Goal: Task Accomplishment & Management: Complete application form

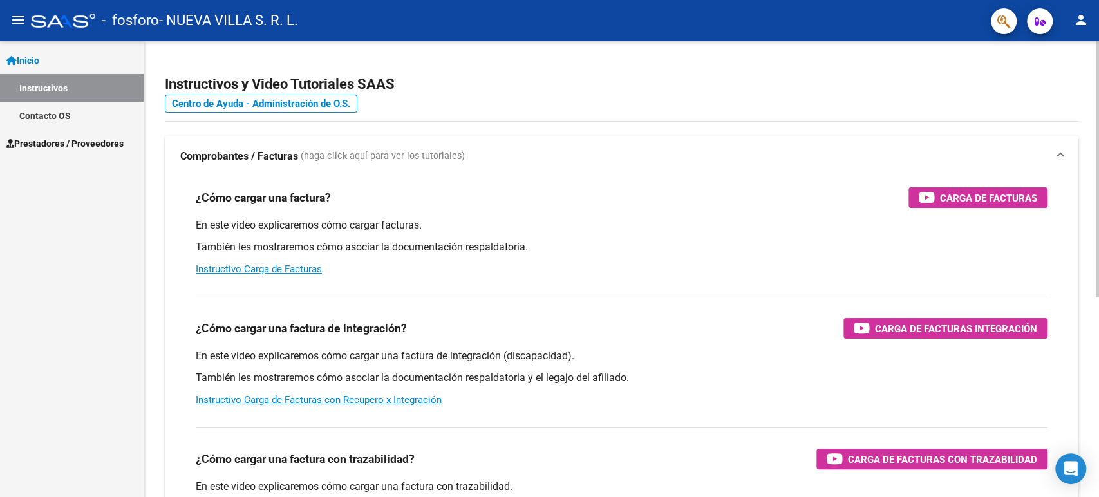
click at [978, 215] on div "¿Cómo cargar una factura? Carga de Facturas En este video explicaremos cómo car…" at bounding box center [621, 231] width 882 height 109
click at [979, 205] on span "Carga de Facturas" at bounding box center [988, 198] width 97 height 16
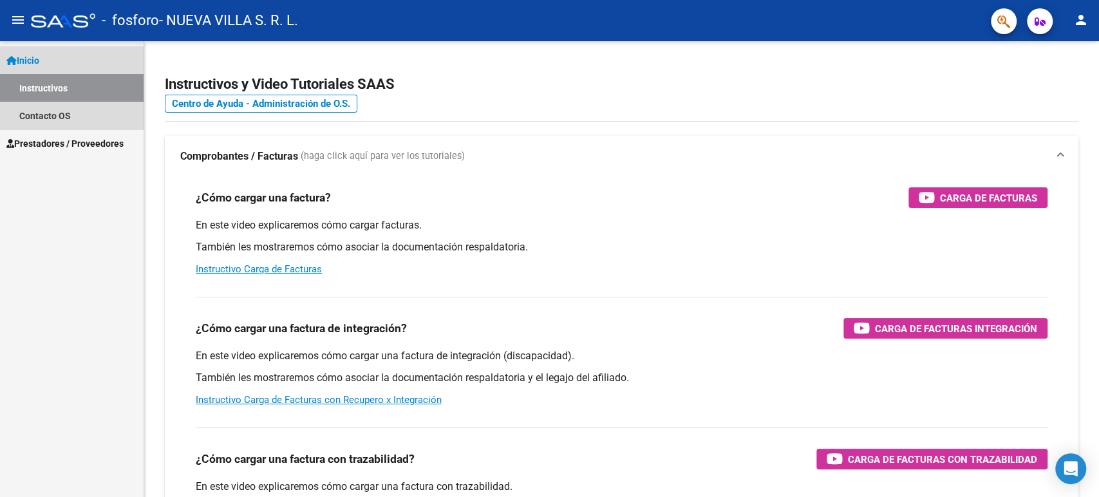
click at [53, 58] on link "Inicio" at bounding box center [72, 60] width 144 height 28
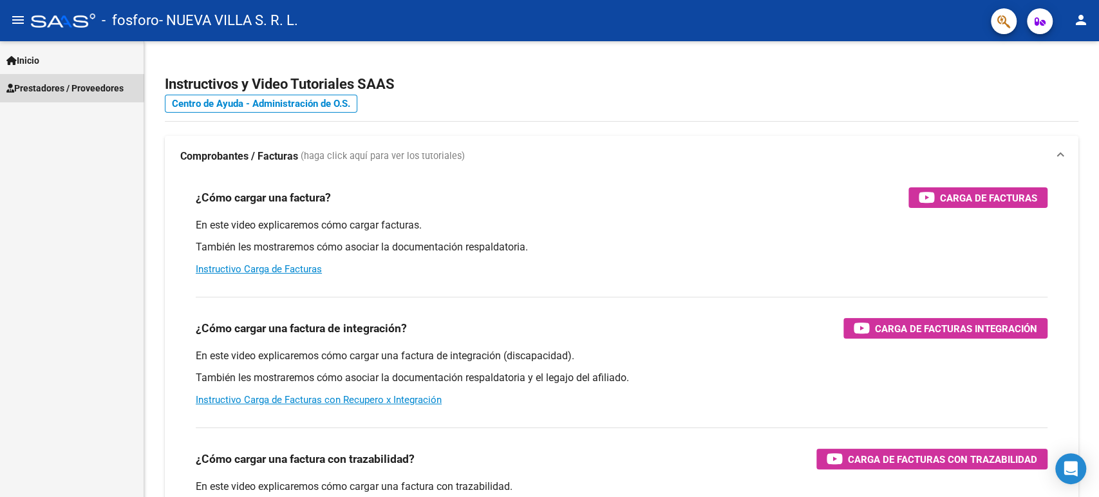
click at [68, 86] on span "Prestadores / Proveedores" at bounding box center [64, 88] width 117 height 14
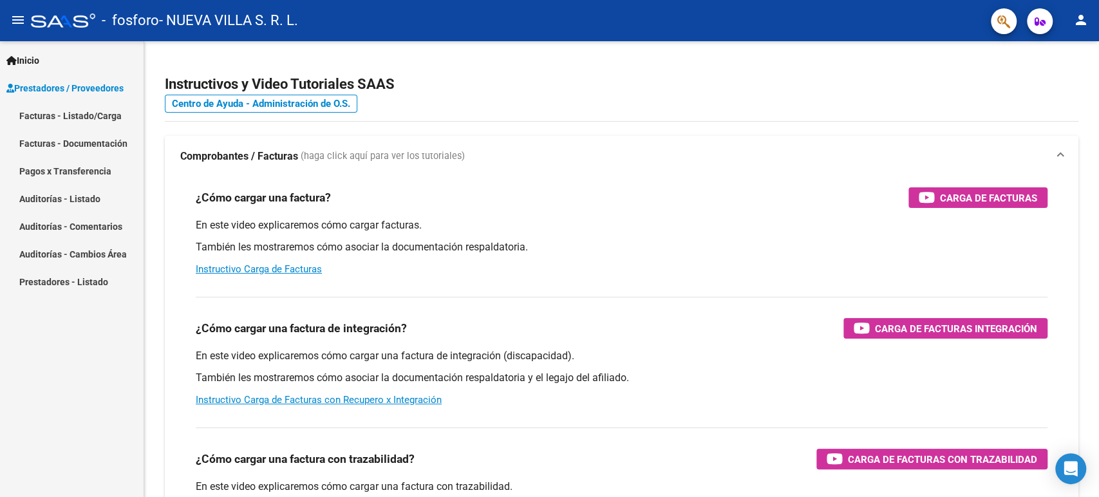
click at [70, 118] on link "Facturas - Listado/Carga" at bounding box center [72, 116] width 144 height 28
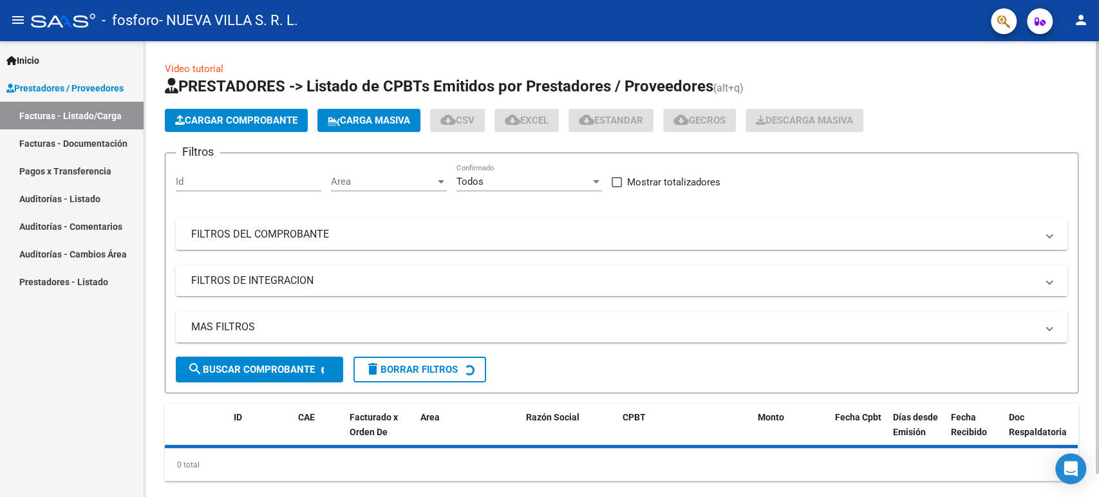
click at [252, 118] on span "Cargar Comprobante" at bounding box center [236, 121] width 122 height 12
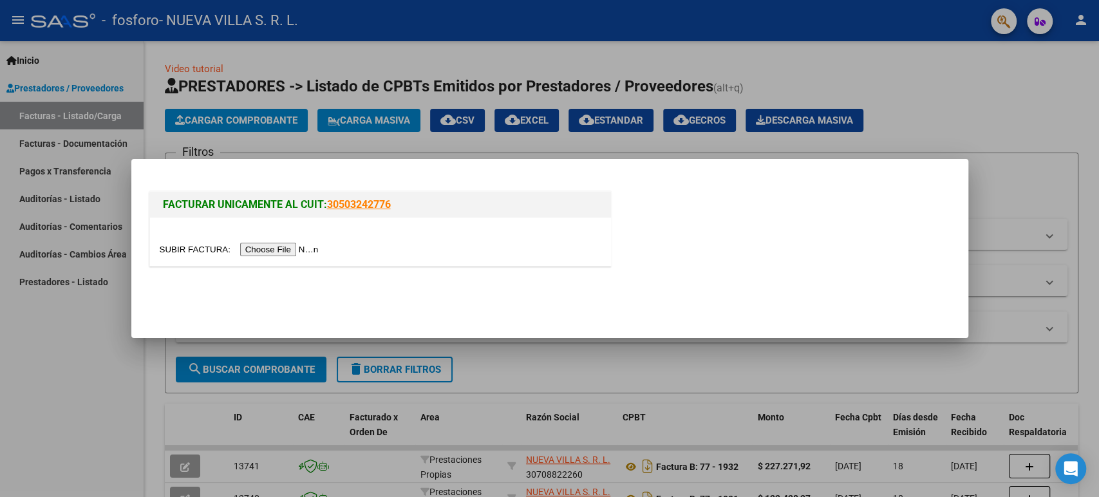
click at [317, 239] on div at bounding box center [380, 242] width 461 height 48
click at [314, 246] on input "file" at bounding box center [241, 250] width 163 height 14
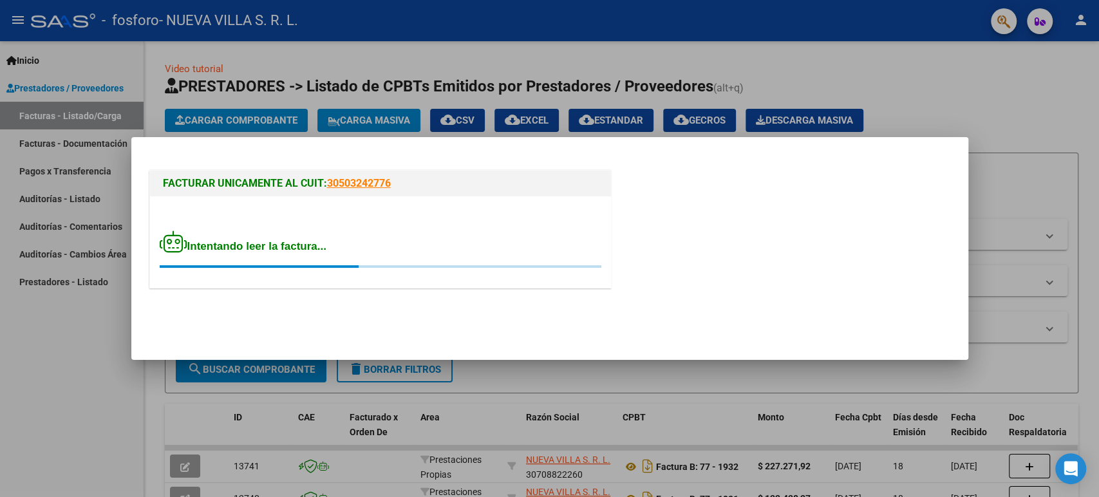
click at [432, 25] on div at bounding box center [549, 248] width 1099 height 497
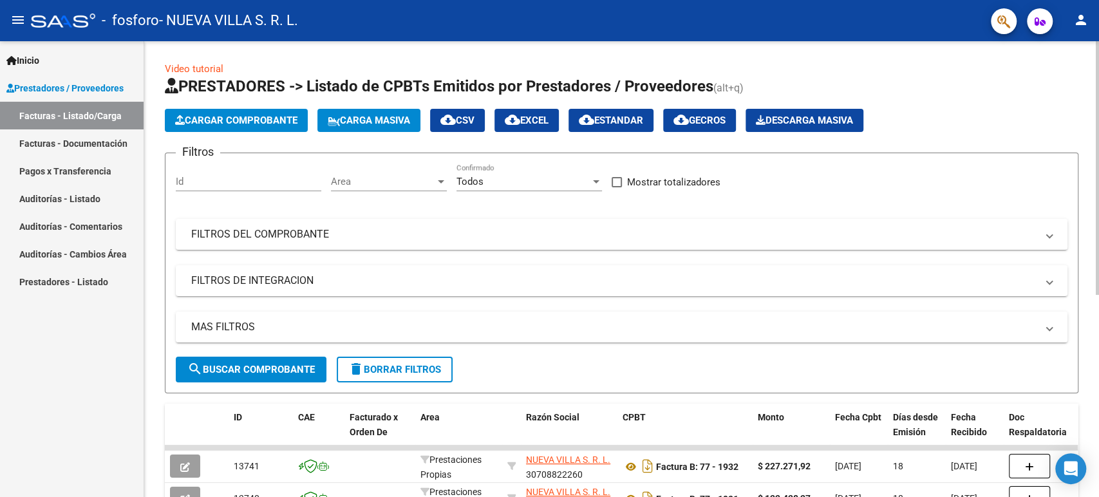
click at [388, 209] on div "Filtros Id Area Area Todos Confirmado Mostrar totalizadores FILTROS DEL COMPROB…" at bounding box center [621, 259] width 891 height 193
click at [234, 107] on app-list-header "PRESTADORES -> Listado de CPBTs Emitidos por Prestadores / Proveedores (alt+q) …" at bounding box center [621, 234] width 913 height 317
click at [232, 109] on button "Cargar Comprobante" at bounding box center [236, 120] width 143 height 23
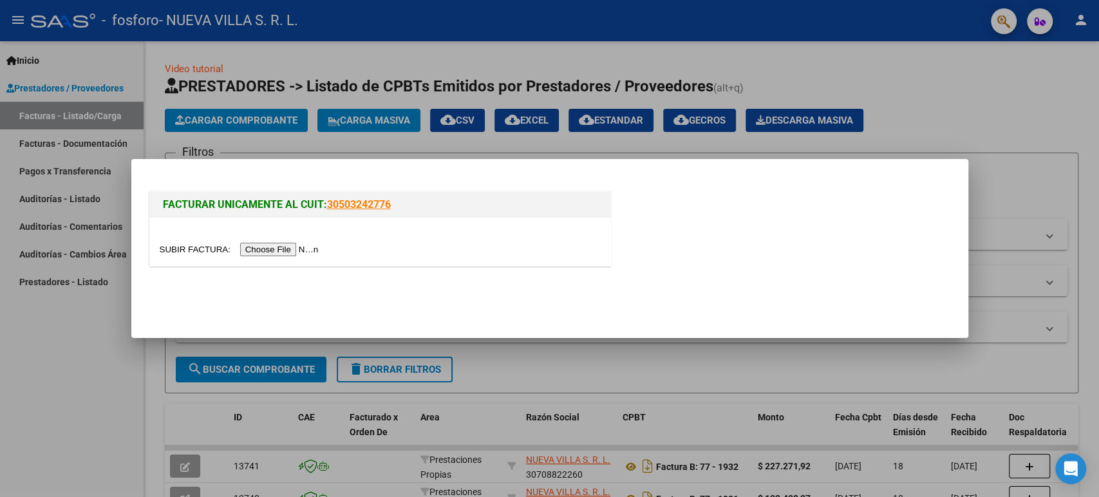
click at [232, 111] on div at bounding box center [549, 248] width 1099 height 497
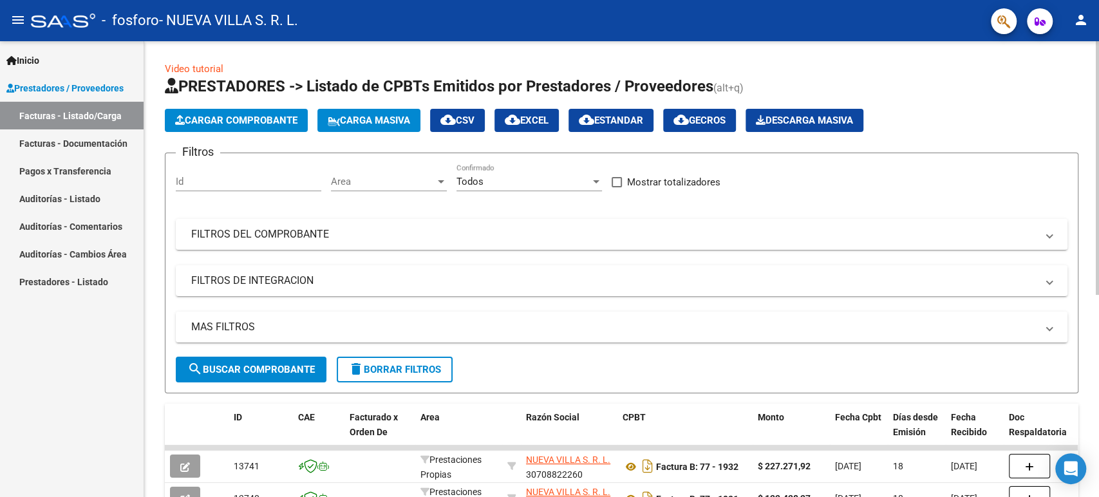
click at [232, 111] on button "Cargar Comprobante" at bounding box center [236, 120] width 143 height 23
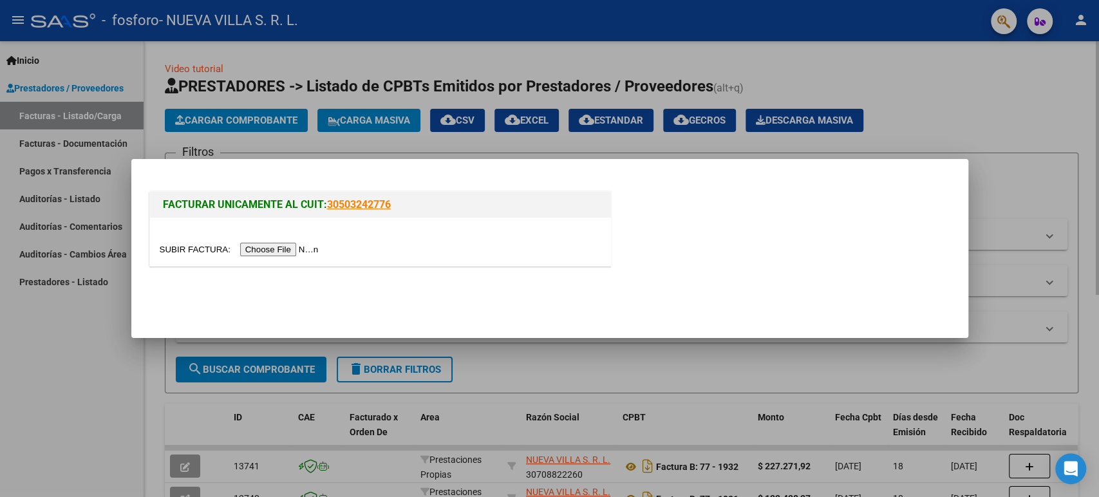
click at [272, 248] on input "file" at bounding box center [241, 250] width 163 height 14
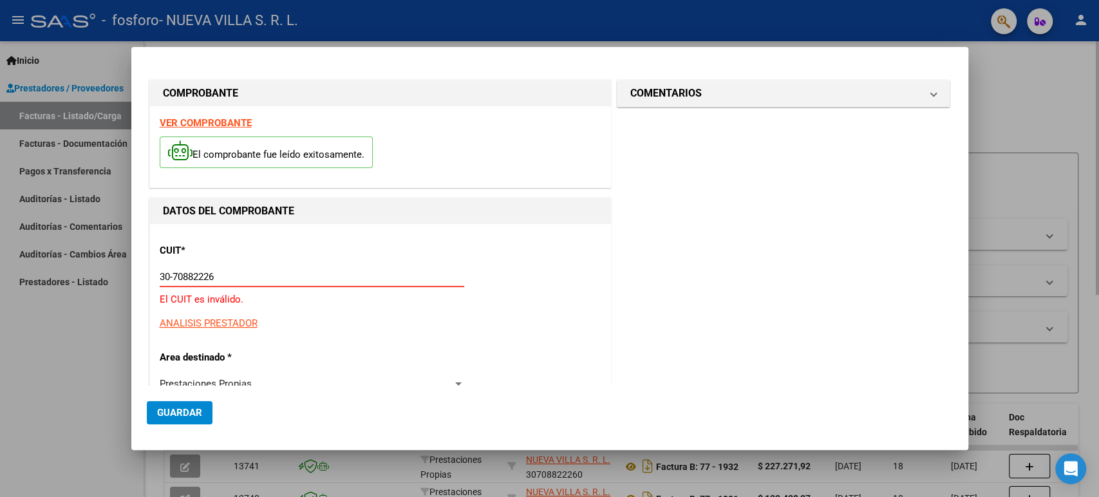
scroll to position [143, 0]
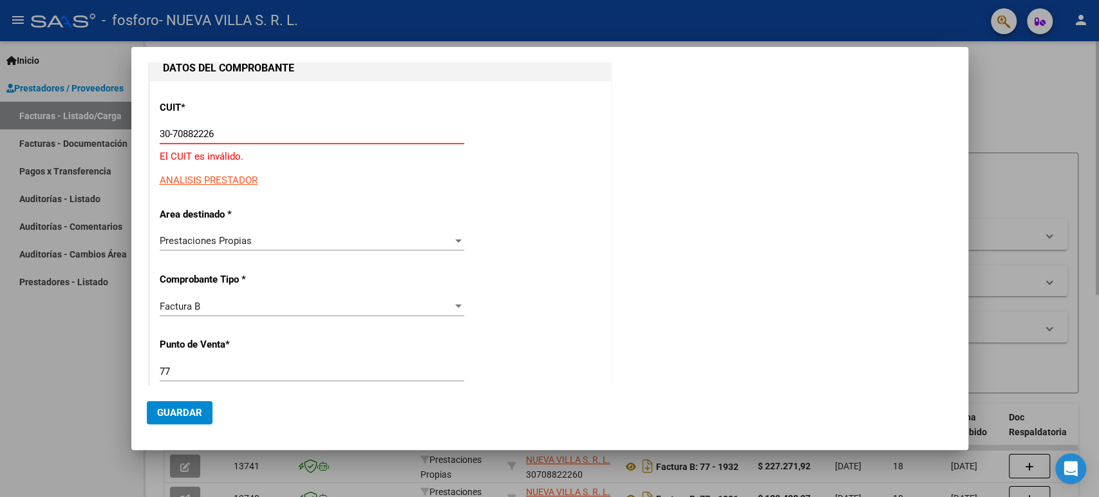
click at [230, 131] on input "30-70882226" at bounding box center [312, 134] width 304 height 12
drag, startPoint x: 230, startPoint y: 131, endPoint x: 66, endPoint y: 131, distance: 164.1
click at [67, 131] on div "COMPROBANTE VER COMPROBANTE El comprobante fue leído exitosamente. DATOS DEL CO…" at bounding box center [549, 248] width 1099 height 497
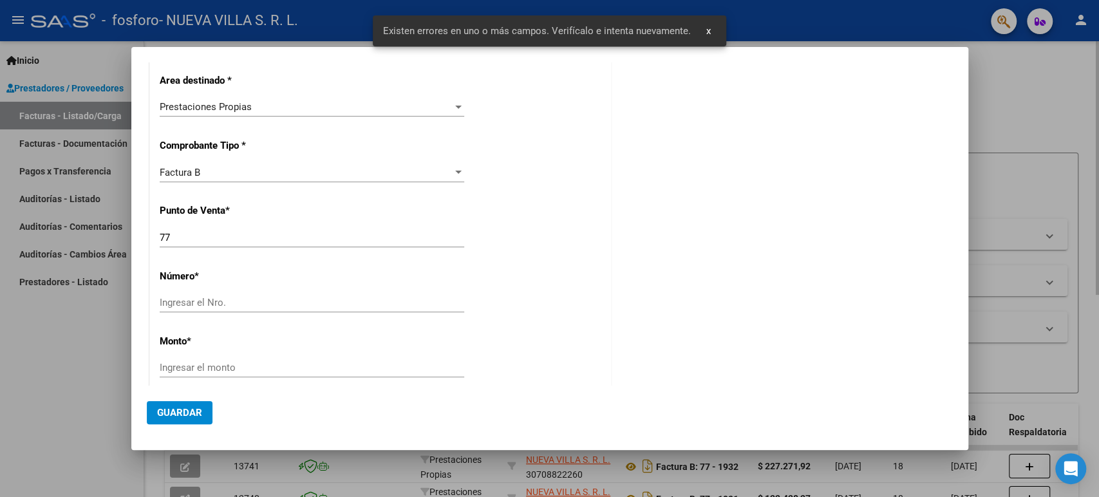
scroll to position [197, 0]
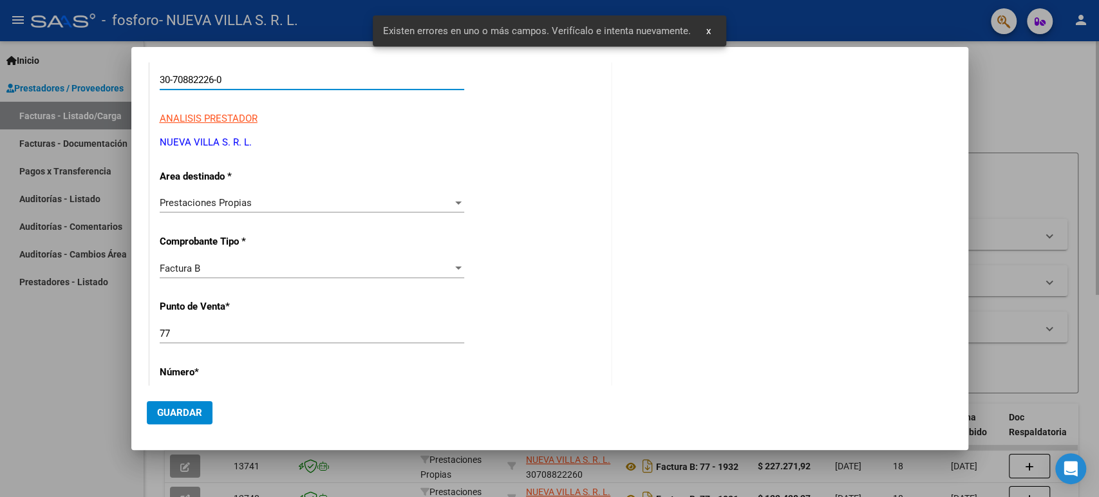
type input "30-70882226-0"
click at [237, 198] on span "Prestaciones Propias" at bounding box center [206, 203] width 92 height 12
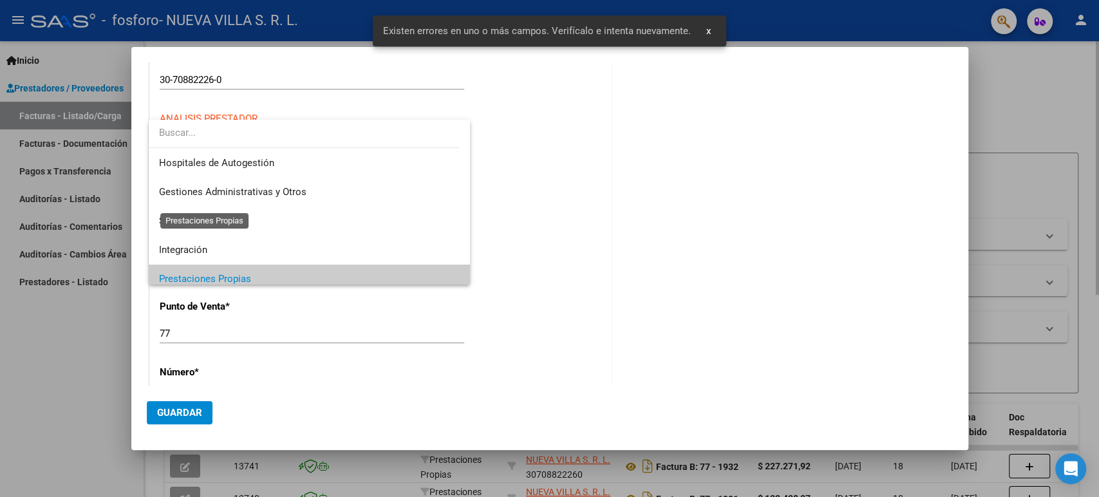
scroll to position [77, 0]
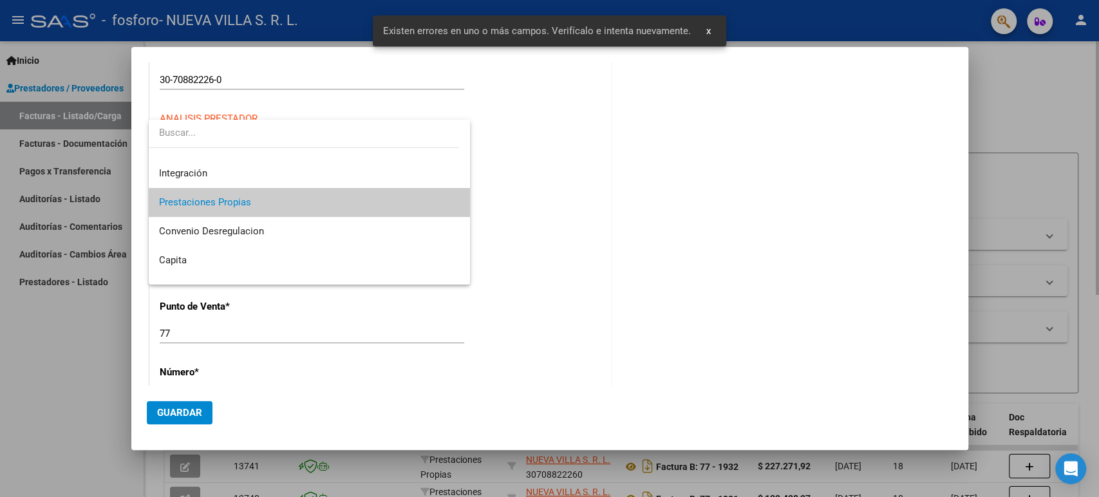
click at [631, 195] on div at bounding box center [549, 248] width 1099 height 497
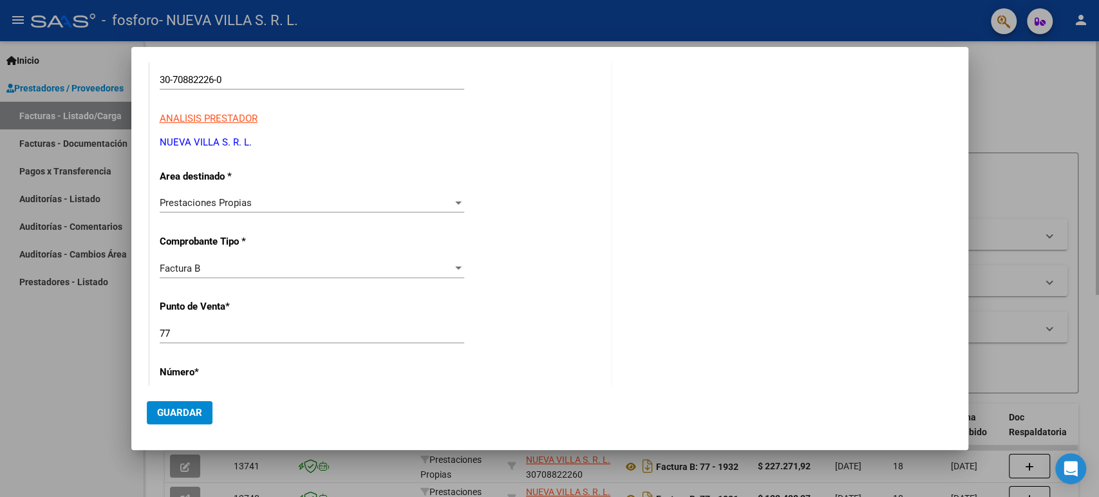
scroll to position [340, 0]
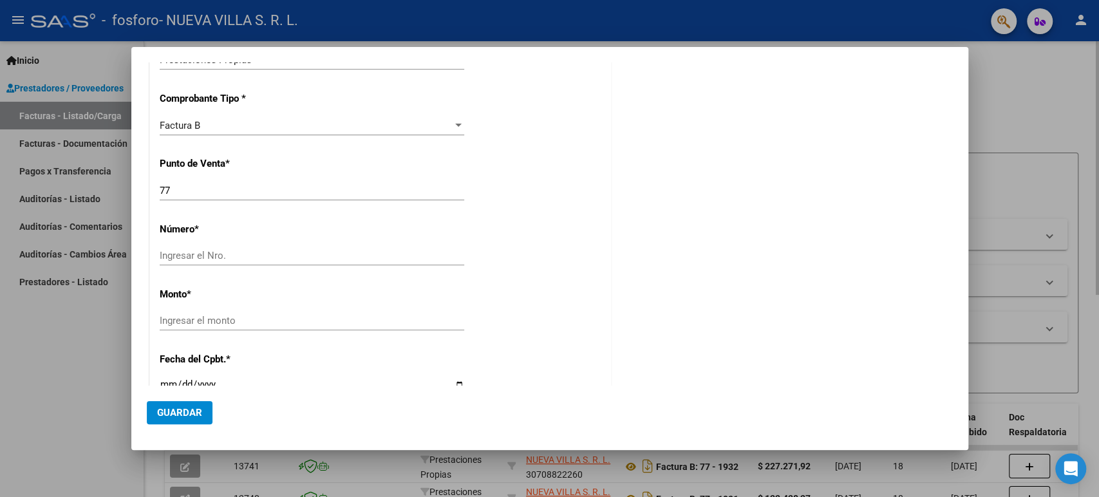
click at [241, 257] on input "Ingresar el Nro." at bounding box center [312, 256] width 304 height 12
type input "1968"
click at [213, 324] on input "Ingresar el monto" at bounding box center [312, 321] width 304 height 12
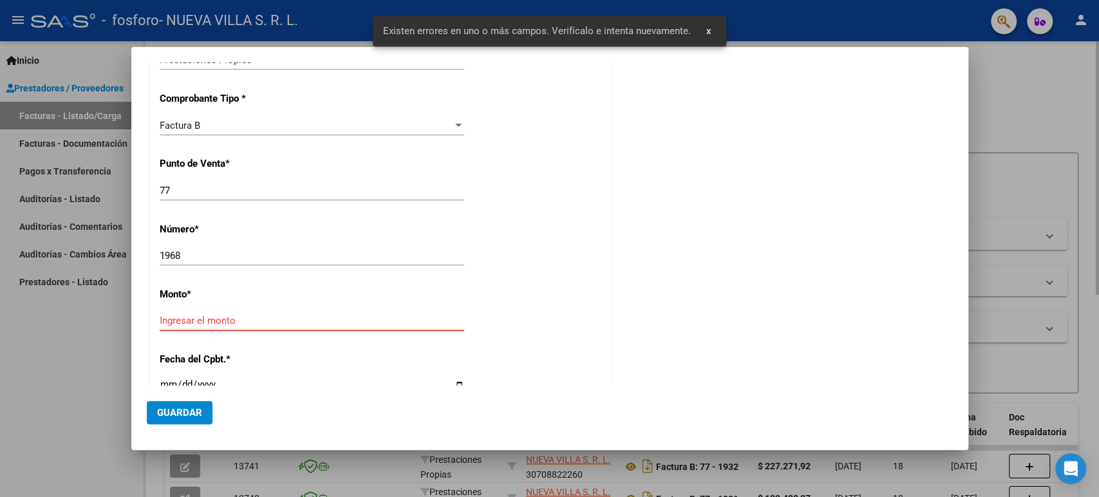
scroll to position [430, 0]
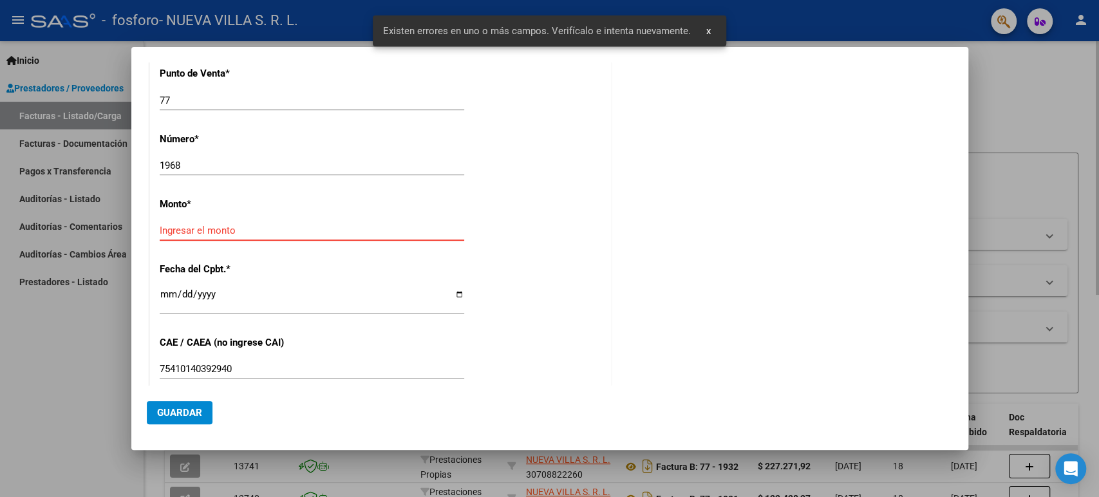
click at [210, 323] on div "Ingresar la fecha" at bounding box center [312, 305] width 304 height 39
click at [190, 228] on input "Ingresar el monto" at bounding box center [312, 231] width 304 height 12
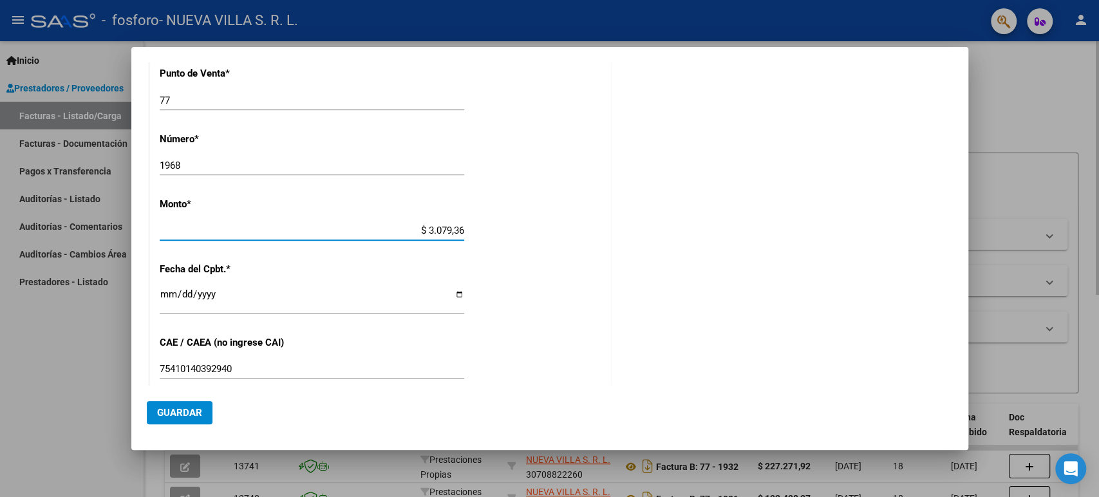
type input "$ 30.793,64"
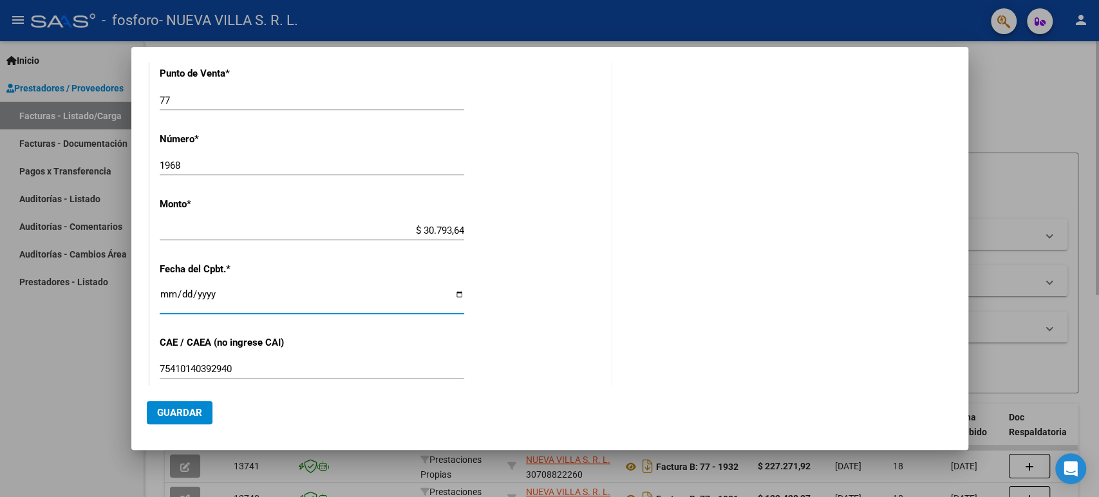
click at [166, 299] on input "Ingresar la fecha" at bounding box center [312, 299] width 304 height 21
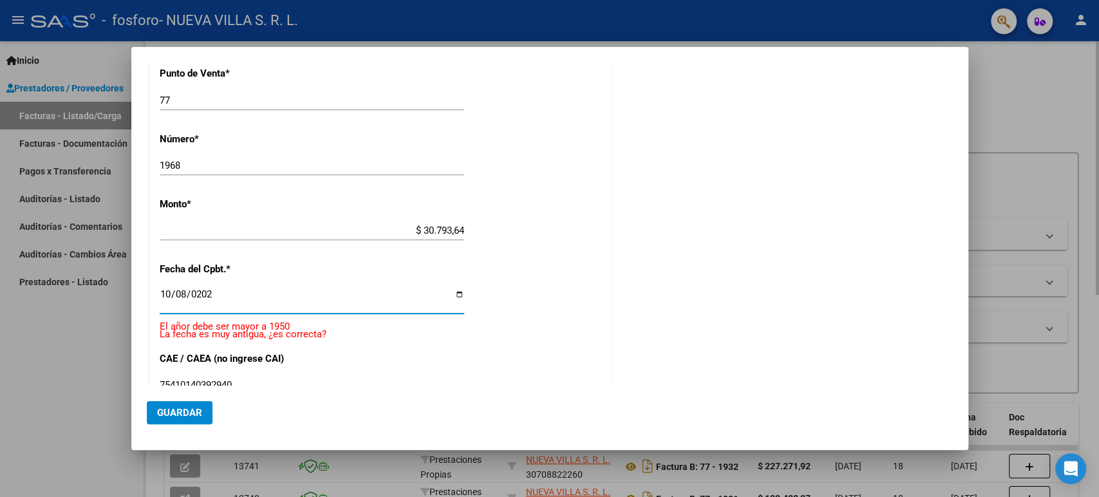
type input "[DATE]"
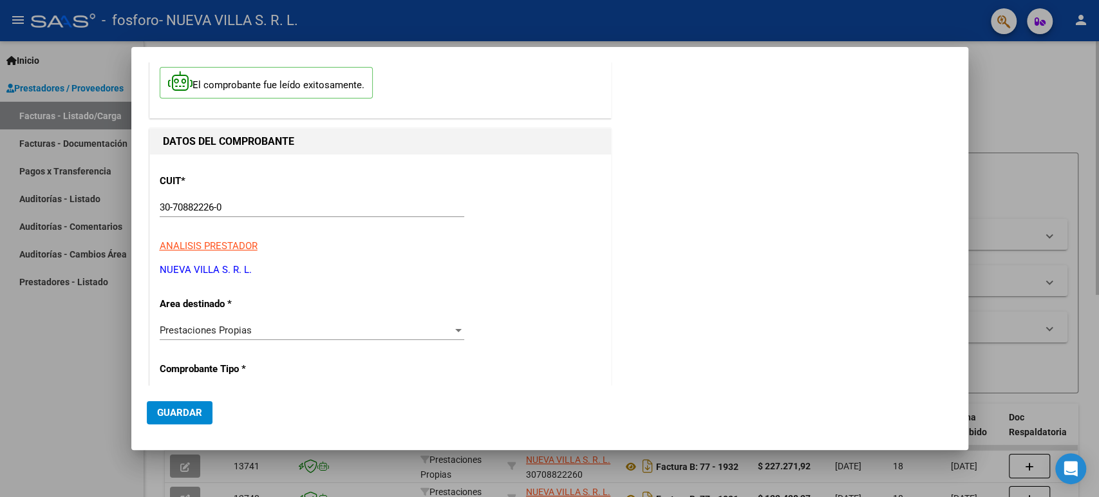
scroll to position [0, 0]
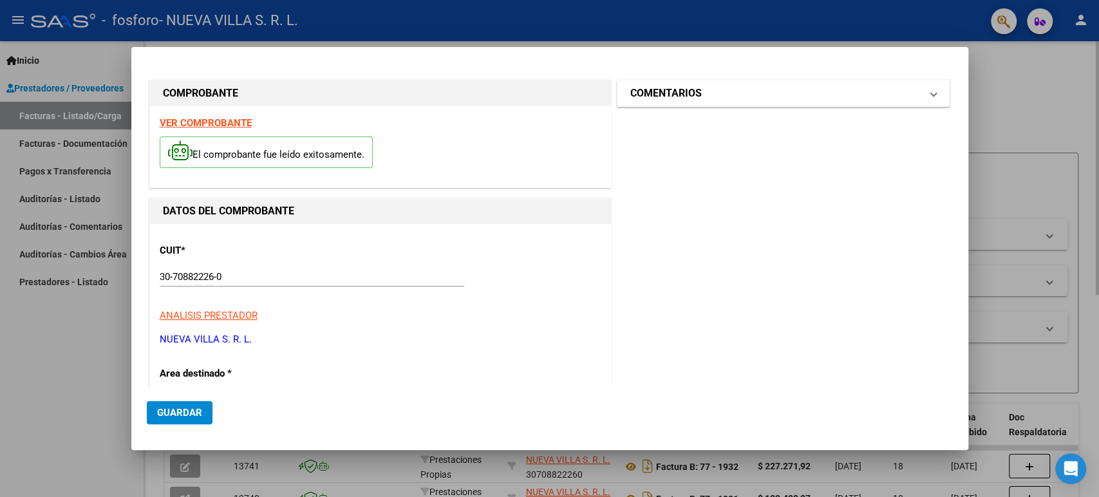
click at [860, 105] on mat-expansion-panel-header "COMENTARIOS" at bounding box center [783, 93] width 332 height 26
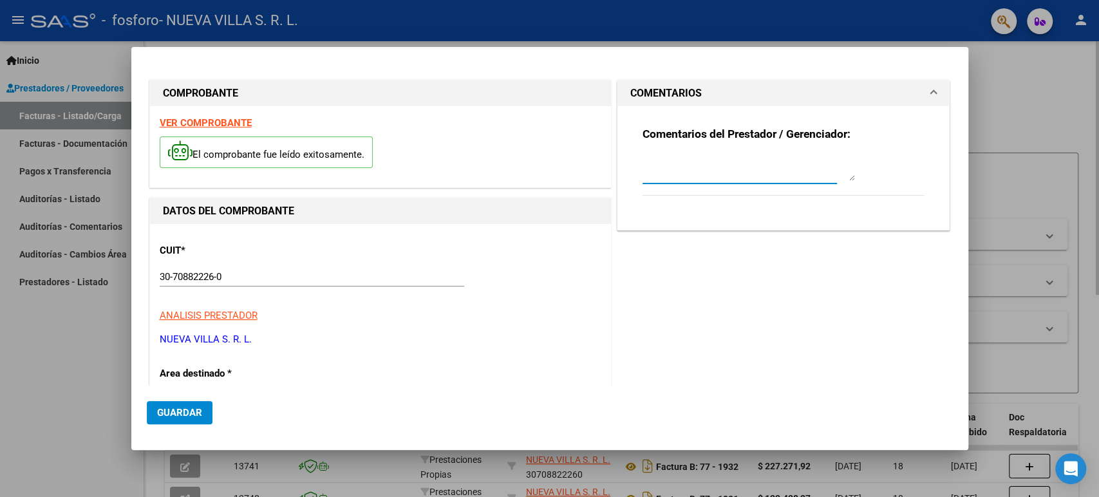
click at [765, 165] on textarea at bounding box center [748, 168] width 212 height 26
drag, startPoint x: 767, startPoint y: 160, endPoint x: 147, endPoint y: 162, distance: 619.8
type textarea "Prestaciones [DATE]"
click at [175, 416] on span "Guardar" at bounding box center [179, 413] width 45 height 12
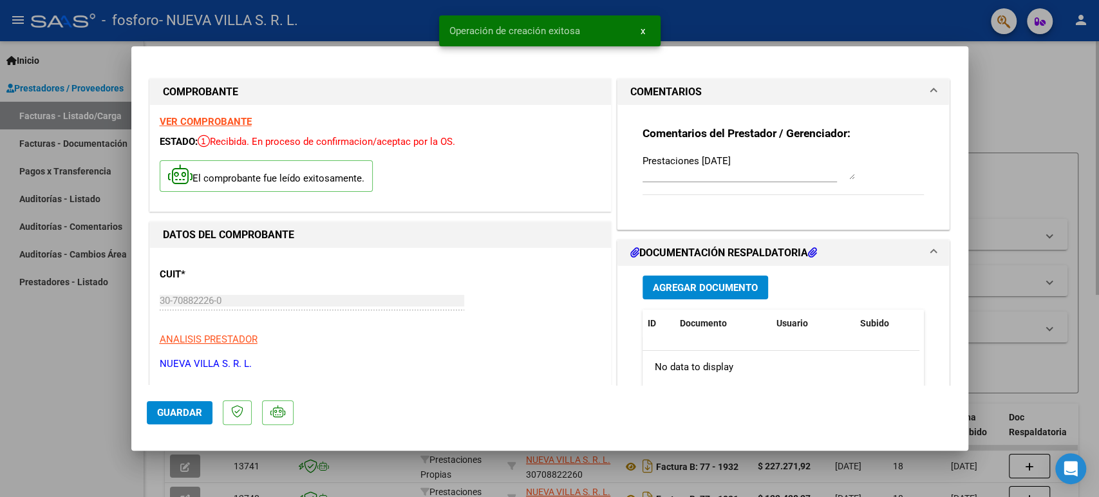
drag, startPoint x: 1027, startPoint y: 99, endPoint x: 1028, endPoint y: 108, distance: 9.1
click at [1027, 100] on div at bounding box center [549, 248] width 1099 height 497
type input "$ 0,00"
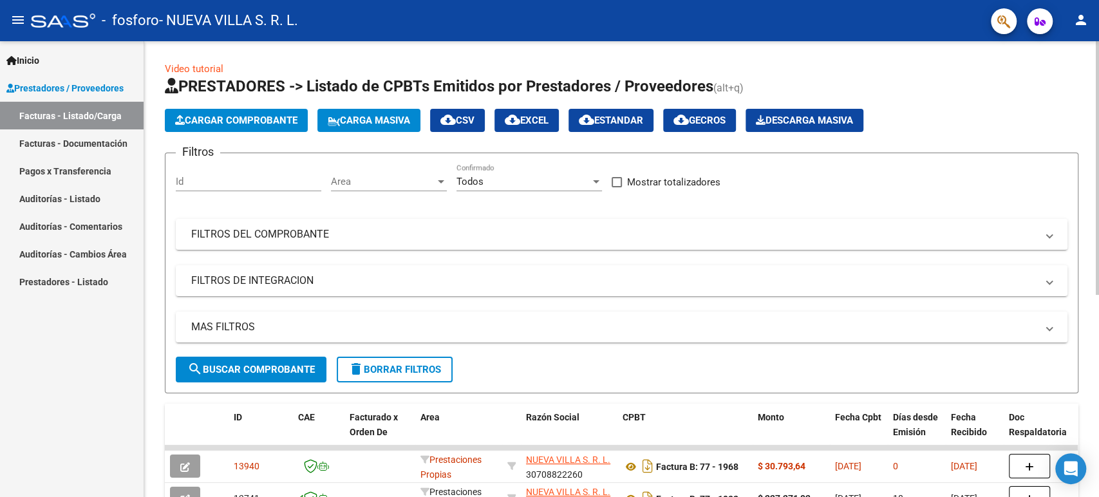
click at [238, 107] on app-list-header "PRESTADORES -> Listado de CPBTs Emitidos por Prestadores / Proveedores (alt+q) …" at bounding box center [621, 234] width 913 height 317
click at [237, 116] on span "Cargar Comprobante" at bounding box center [236, 121] width 122 height 12
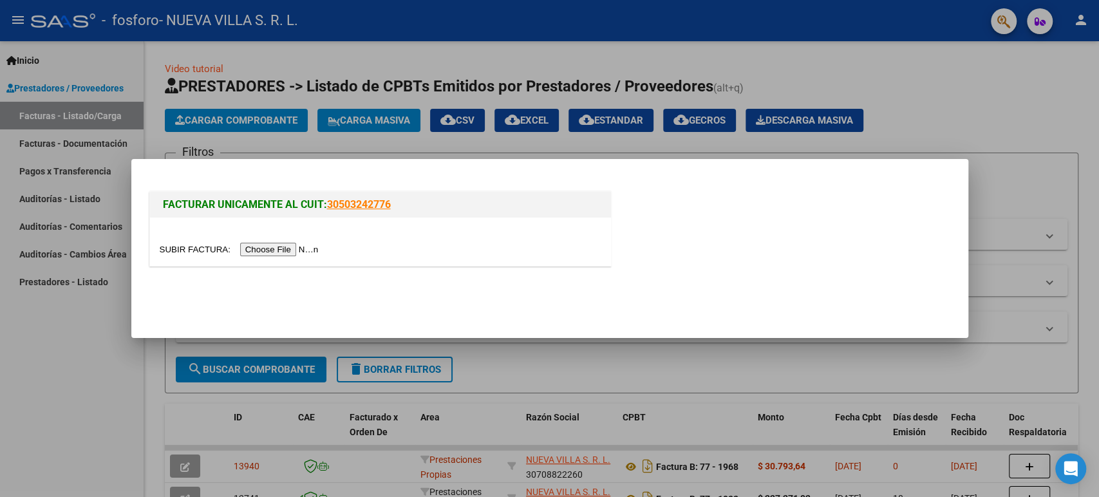
click at [308, 251] on input "file" at bounding box center [241, 250] width 163 height 14
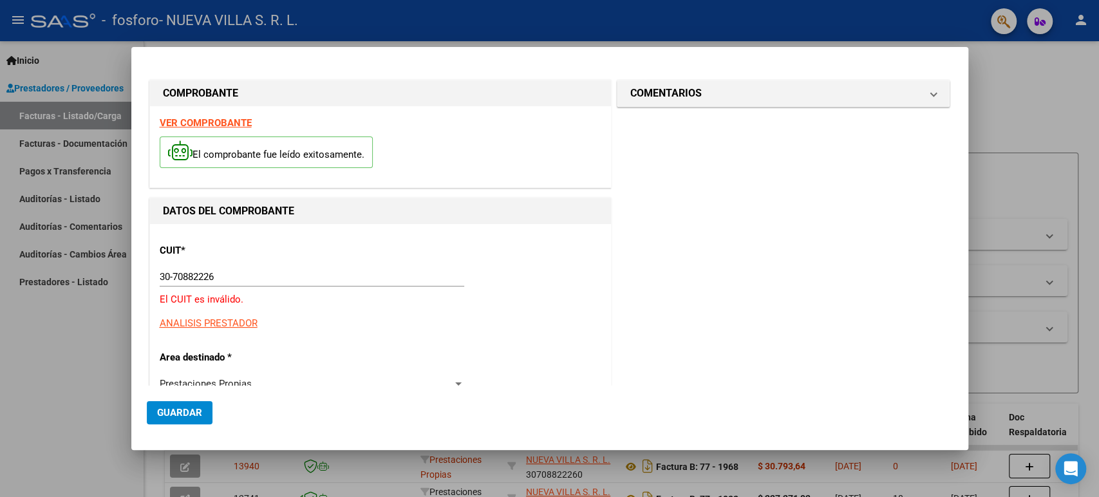
click at [211, 274] on input "30-70882226" at bounding box center [312, 277] width 304 height 12
click at [221, 275] on input "30-70882226" at bounding box center [312, 277] width 304 height 12
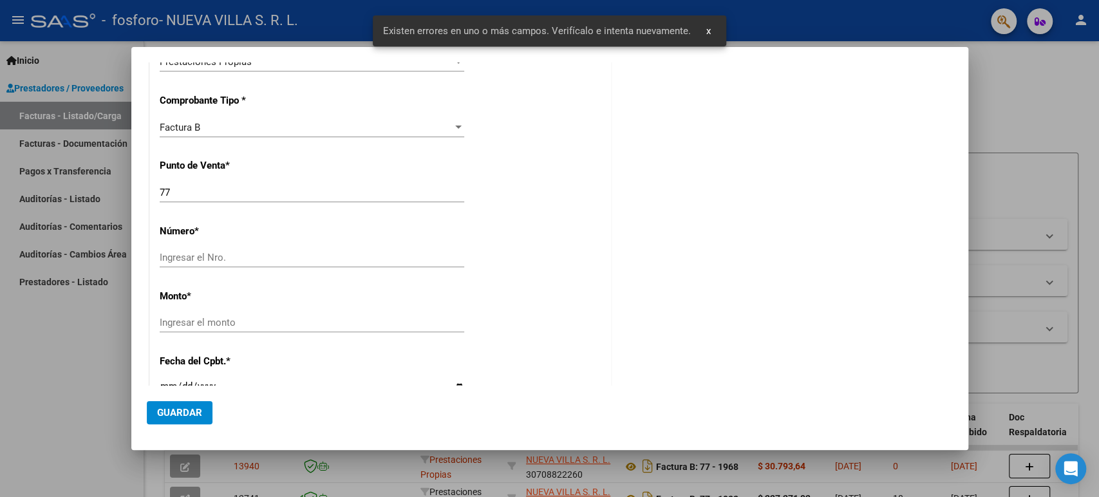
scroll to position [340, 0]
type input "30-70882226-0"
click at [245, 247] on div "Ingresar el Nro." at bounding box center [312, 255] width 304 height 19
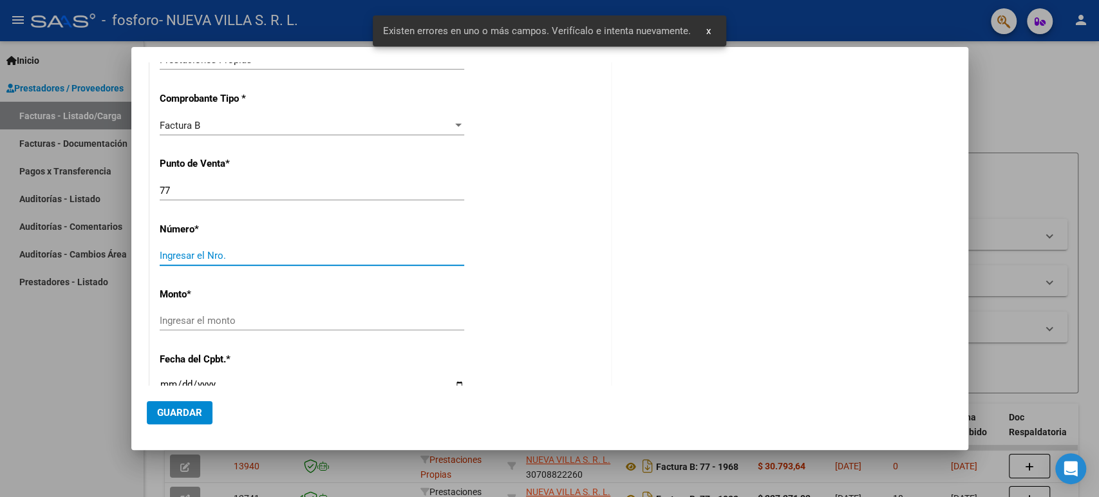
click at [246, 252] on input "Ingresar el Nro." at bounding box center [312, 256] width 304 height 12
type input "1967"
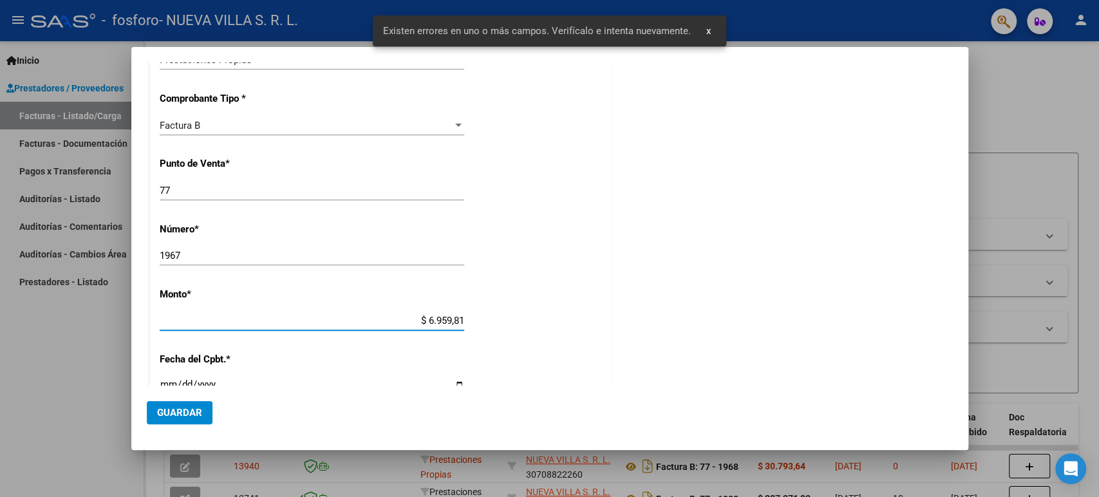
type input "$ 69.598,16"
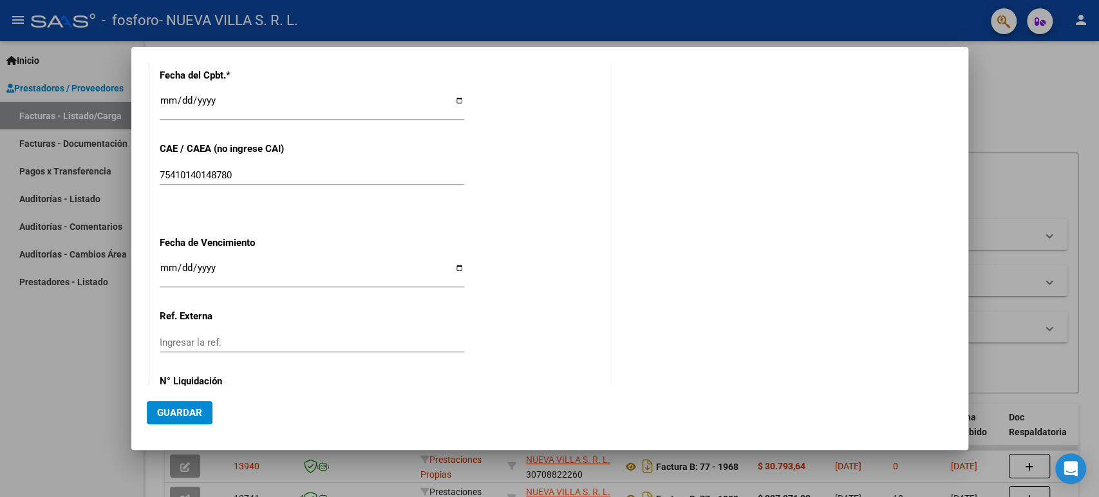
scroll to position [626, 0]
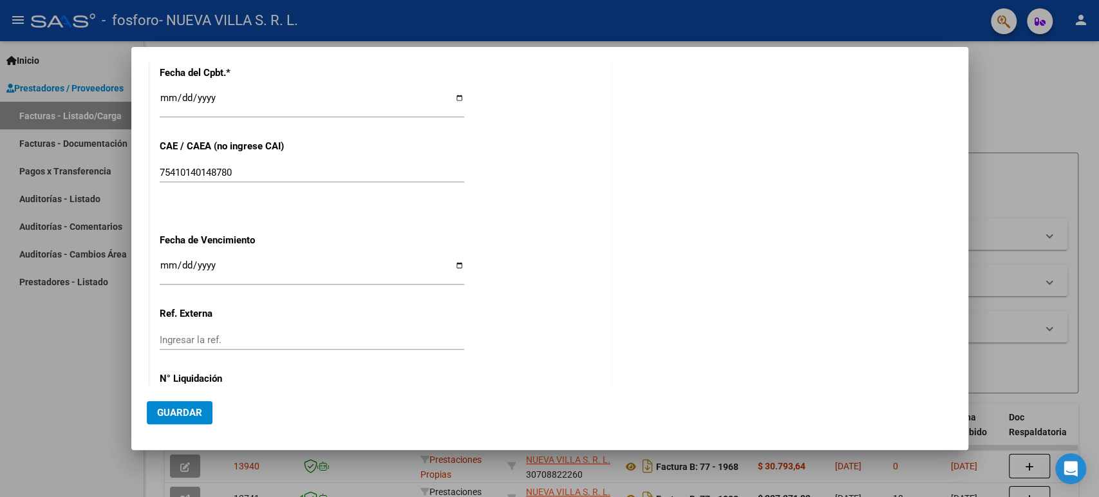
click at [160, 85] on div "CUIT * 30-70882226-0 Ingresar CUIT ANALISIS PRESTADOR NUEVA VILLA S. R. L. ARCA…" at bounding box center [380, 17] width 461 height 839
click at [160, 90] on div "Ingresar la fecha" at bounding box center [312, 104] width 304 height 28
click at [166, 98] on input "Ingresar la fecha" at bounding box center [312, 103] width 304 height 21
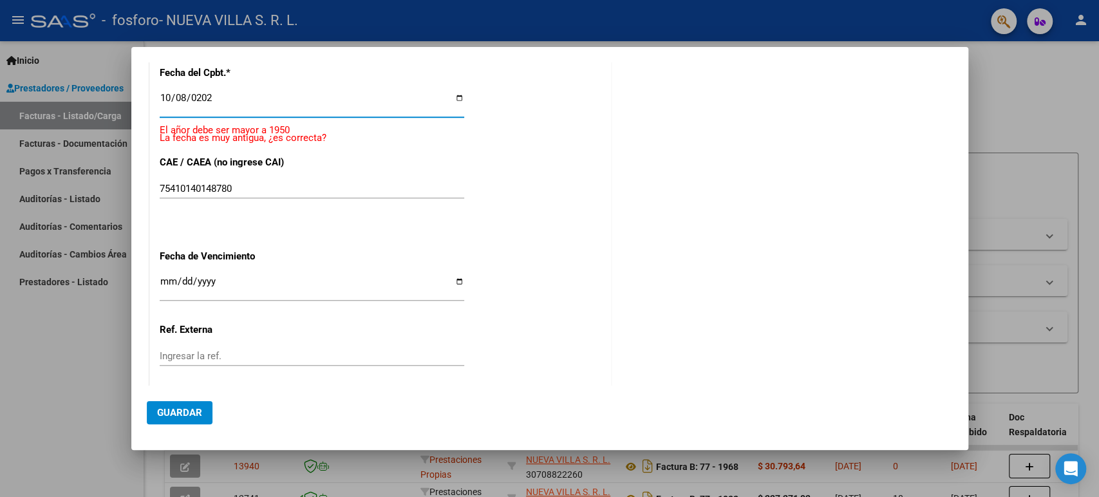
type input "[DATE]"
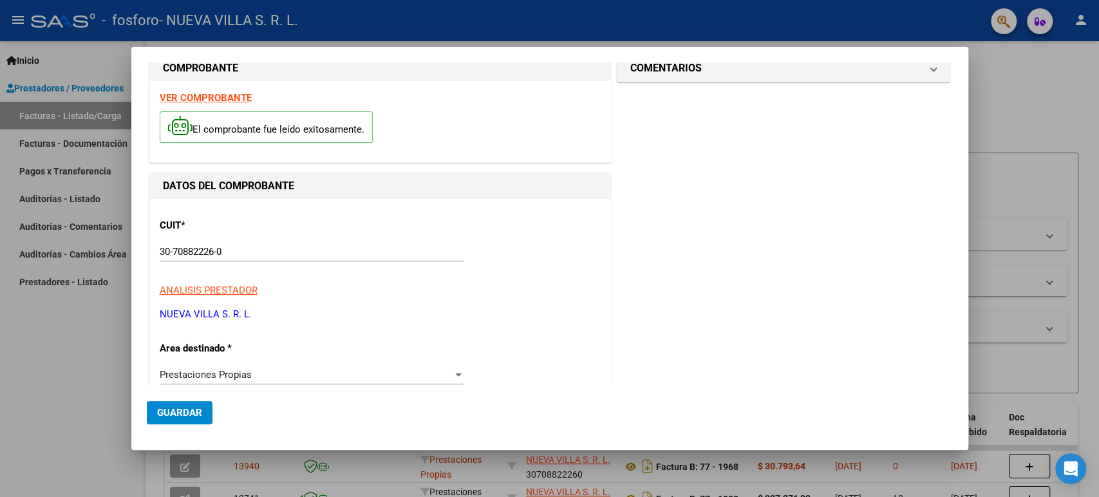
scroll to position [0, 0]
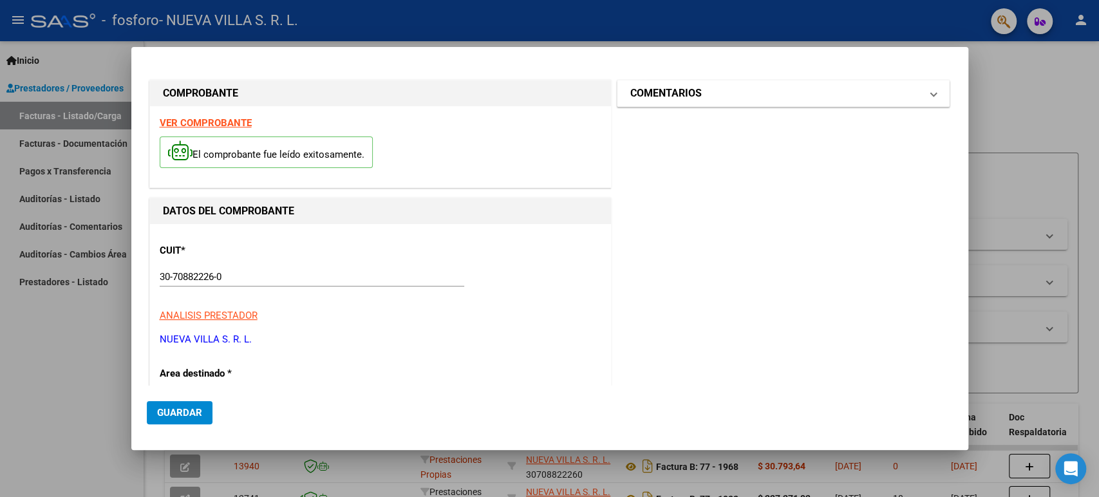
click at [813, 96] on mat-panel-title "COMENTARIOS" at bounding box center [775, 93] width 291 height 15
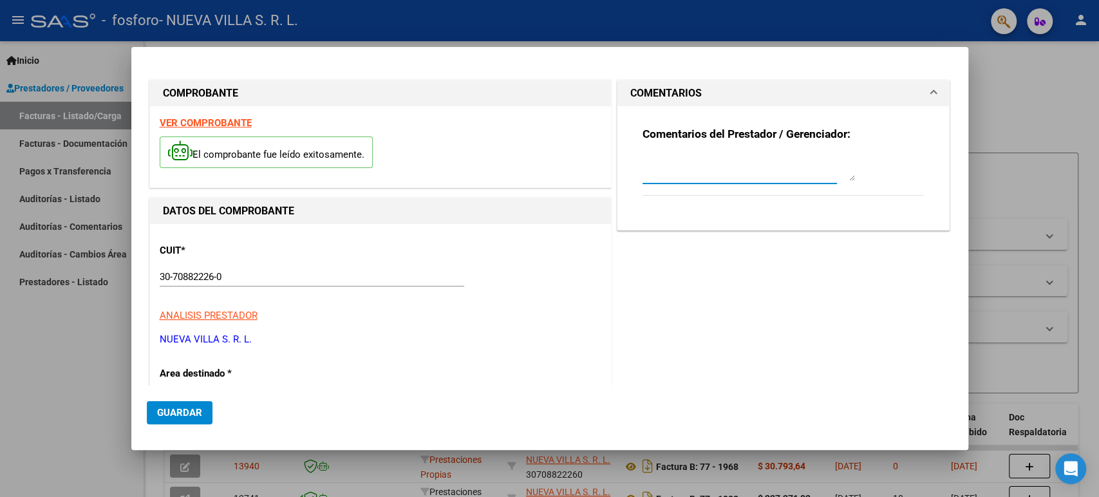
click at [692, 171] on textarea at bounding box center [748, 168] width 212 height 26
paste textarea "Prestaciones [DATE]"
type textarea "Prestaciones [DATE]"
click at [191, 407] on span "Guardar" at bounding box center [179, 413] width 45 height 12
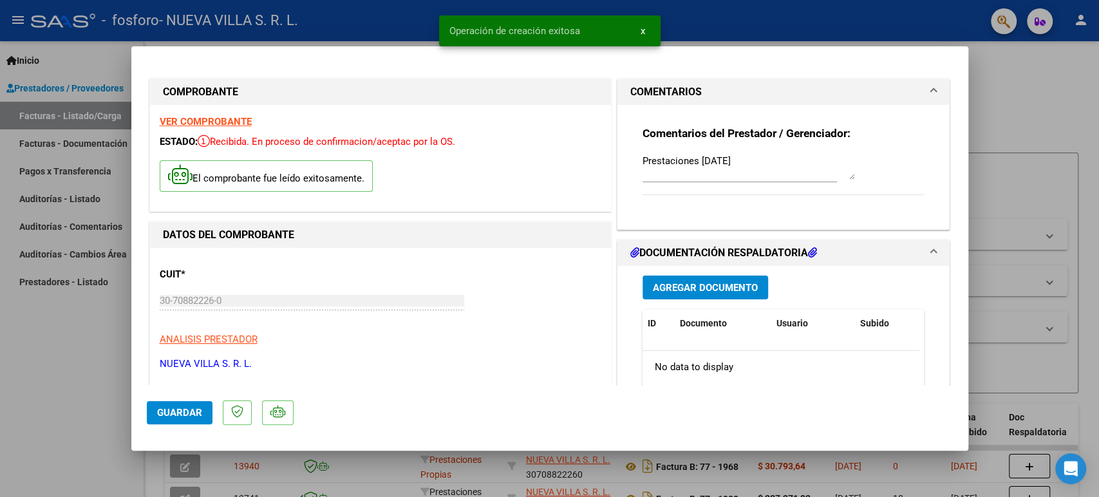
click at [1034, 106] on div at bounding box center [549, 248] width 1099 height 497
type input "$ 0,00"
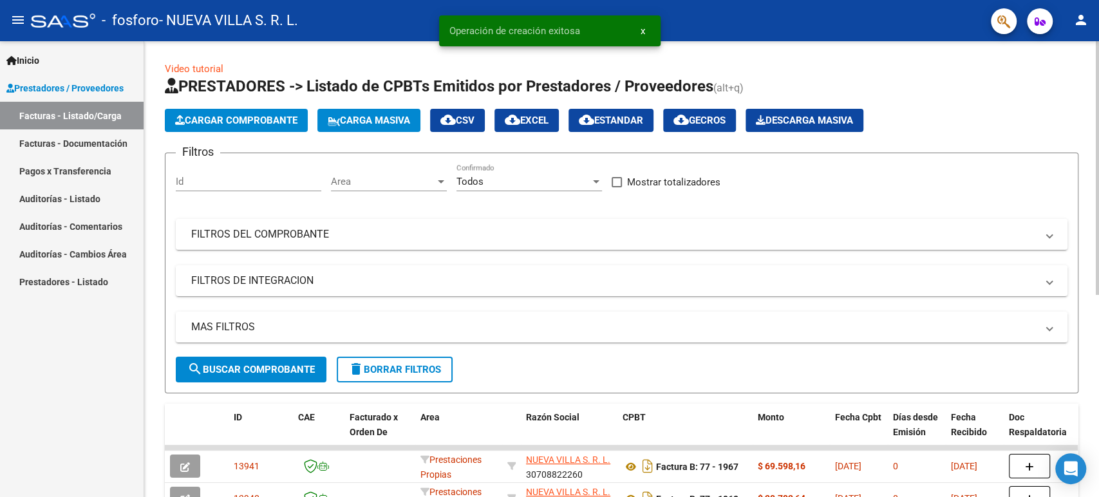
click at [274, 128] on button "Cargar Comprobante" at bounding box center [236, 120] width 143 height 23
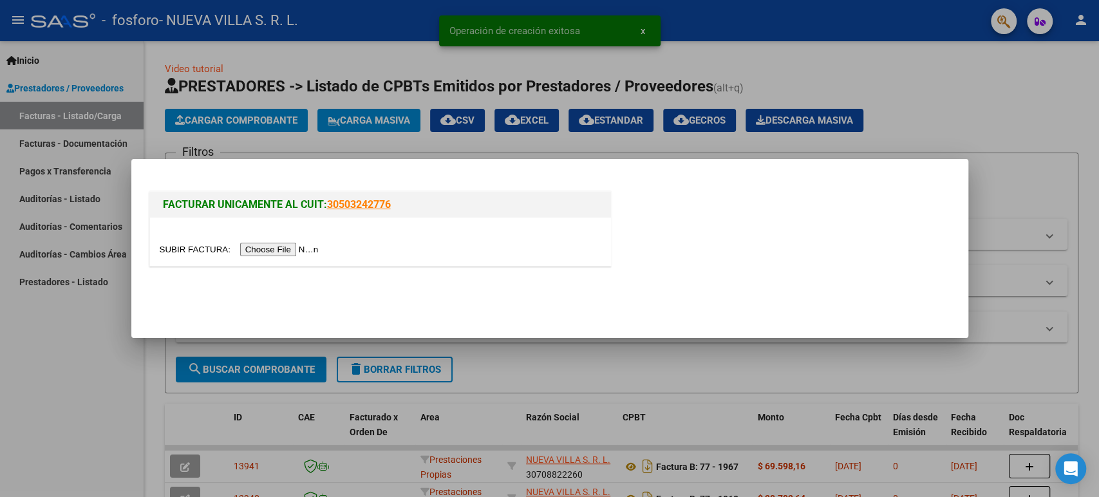
click at [291, 256] on div at bounding box center [380, 242] width 461 height 48
click at [292, 252] on input "file" at bounding box center [241, 250] width 163 height 14
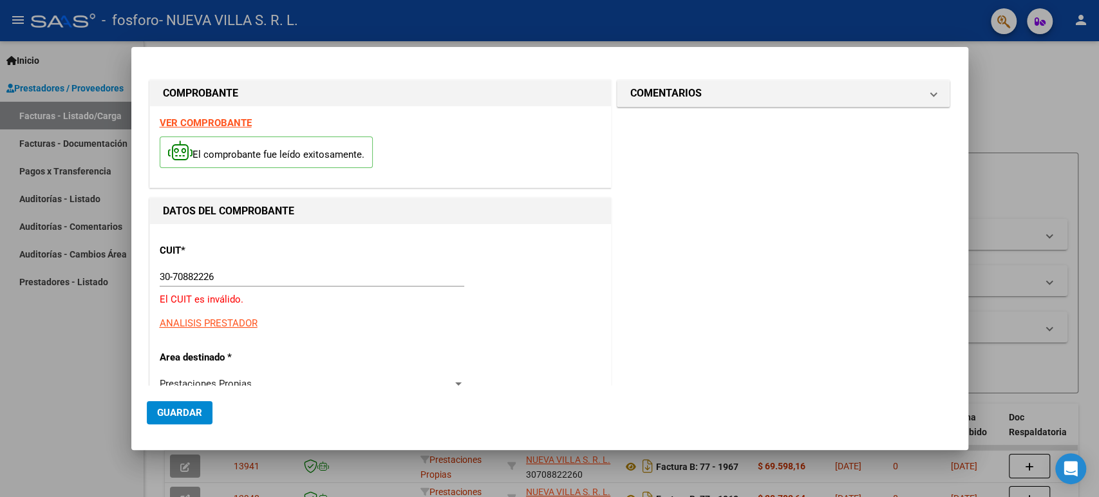
click at [251, 271] on input "30-70882226" at bounding box center [312, 277] width 304 height 12
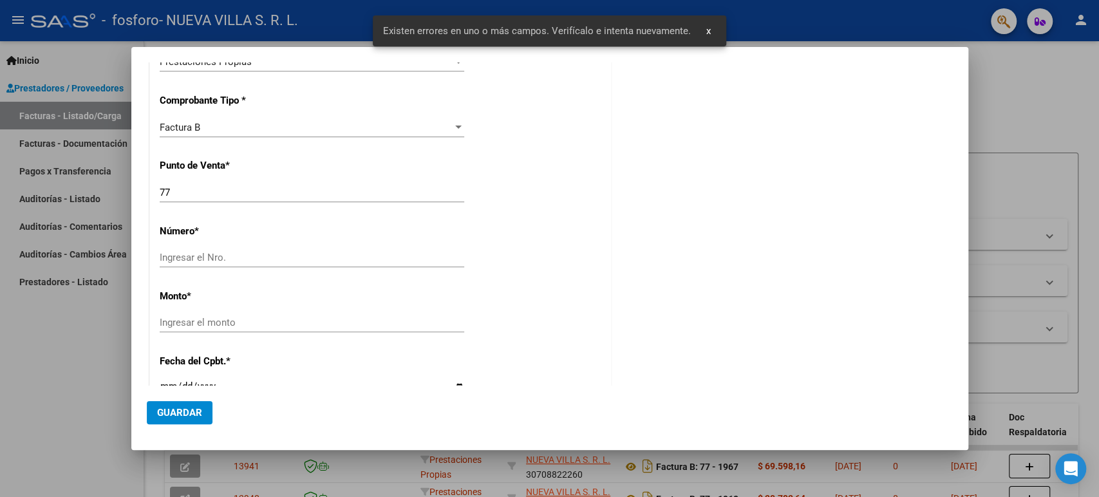
scroll to position [340, 0]
type input "30-70882226-0"
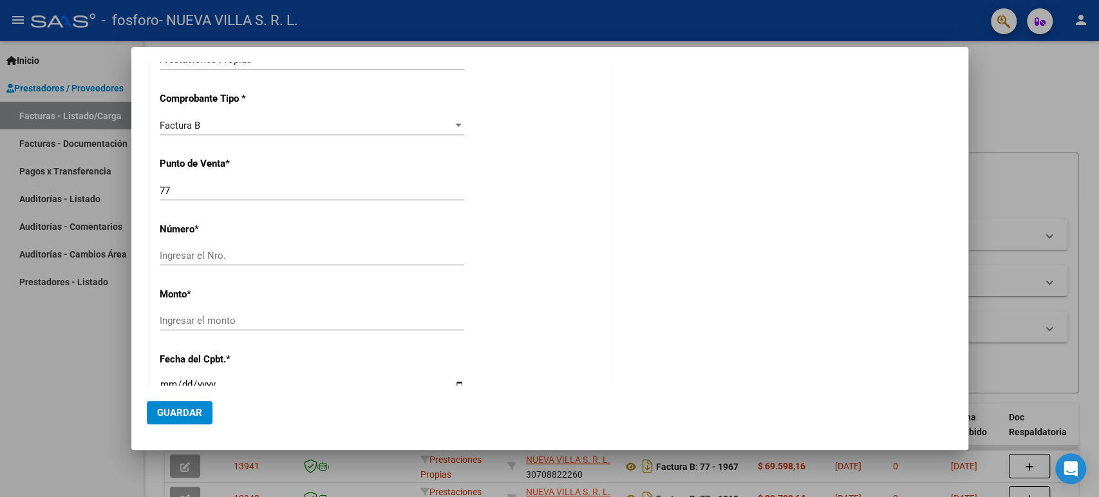
click at [237, 248] on div "Ingresar el Nro." at bounding box center [312, 255] width 304 height 19
type input "1969"
click at [196, 319] on input "Ingresar el monto" at bounding box center [312, 321] width 304 height 12
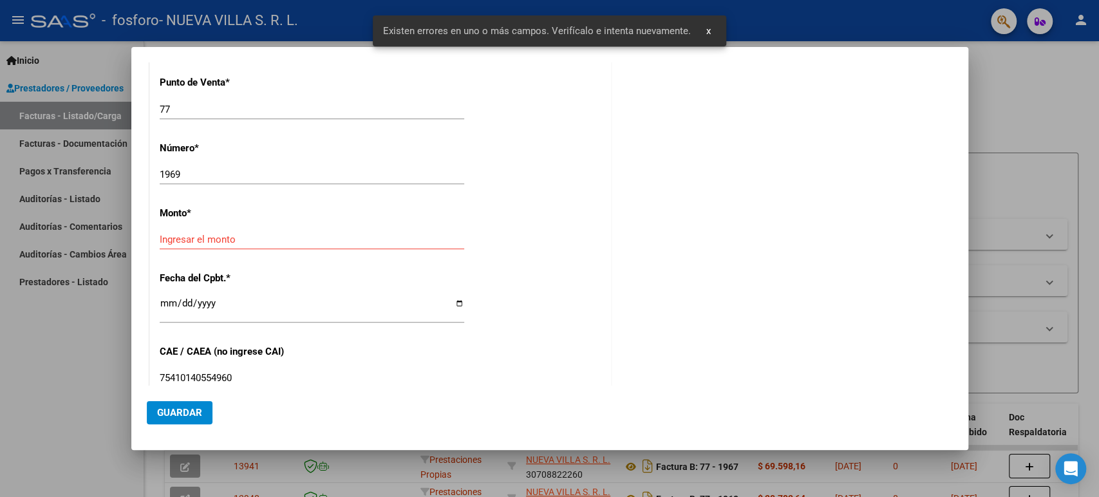
scroll to position [430, 0]
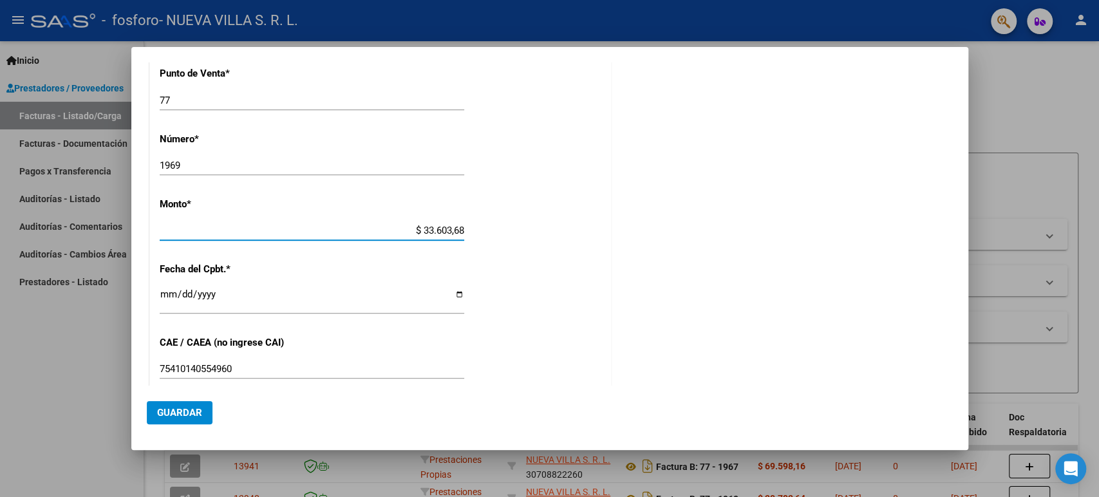
type input "$ 336.036,81"
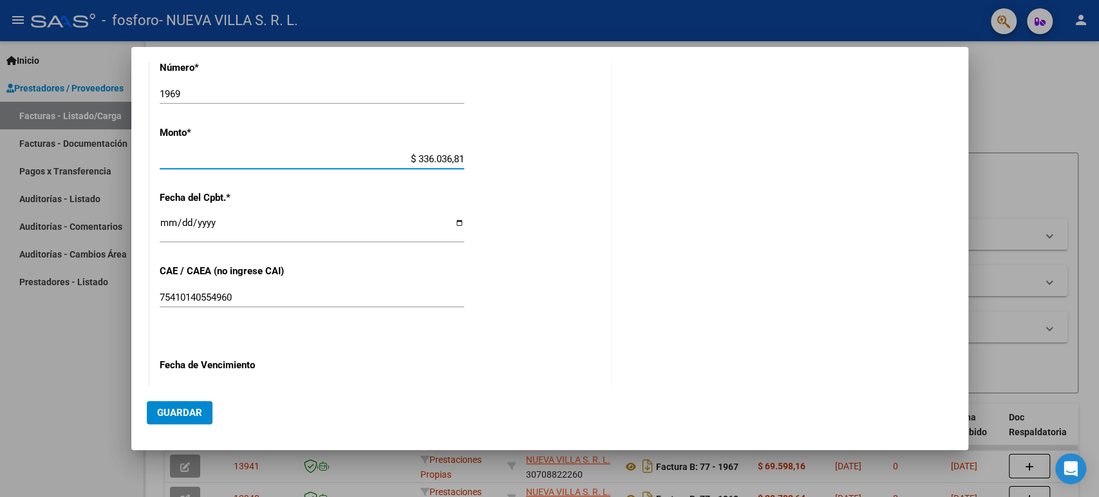
click at [180, 220] on input "Ingresar la fecha" at bounding box center [312, 228] width 304 height 21
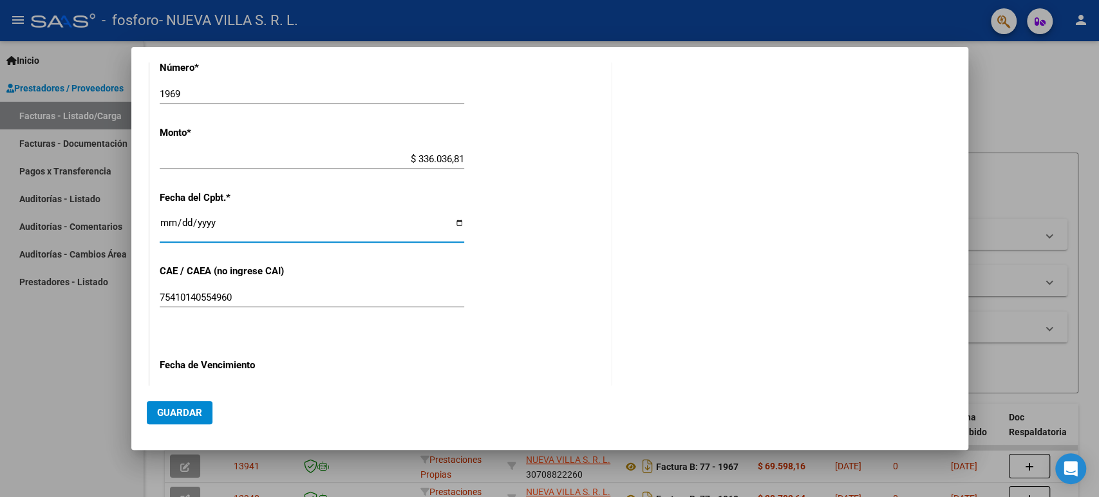
click at [172, 225] on input "Ingresar la fecha" at bounding box center [312, 228] width 304 height 21
click at [168, 222] on input "Ingresar la fecha" at bounding box center [312, 228] width 304 height 21
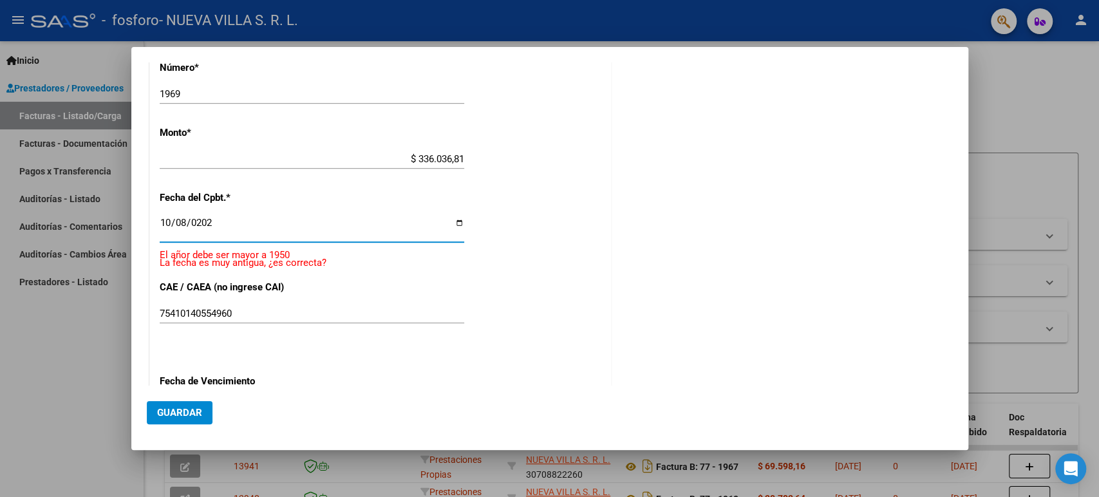
type input "[DATE]"
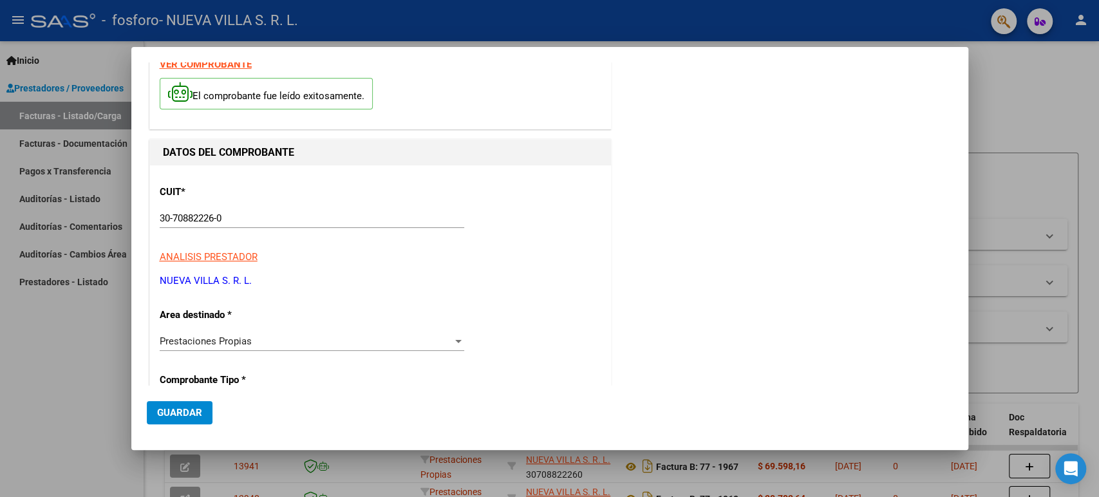
scroll to position [0, 0]
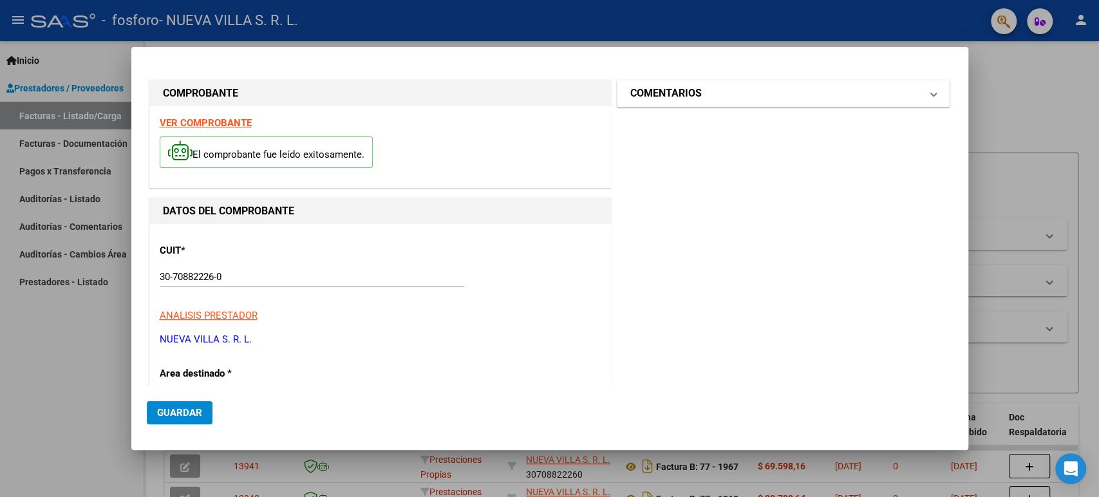
click at [849, 86] on mat-panel-title "COMENTARIOS" at bounding box center [775, 93] width 291 height 15
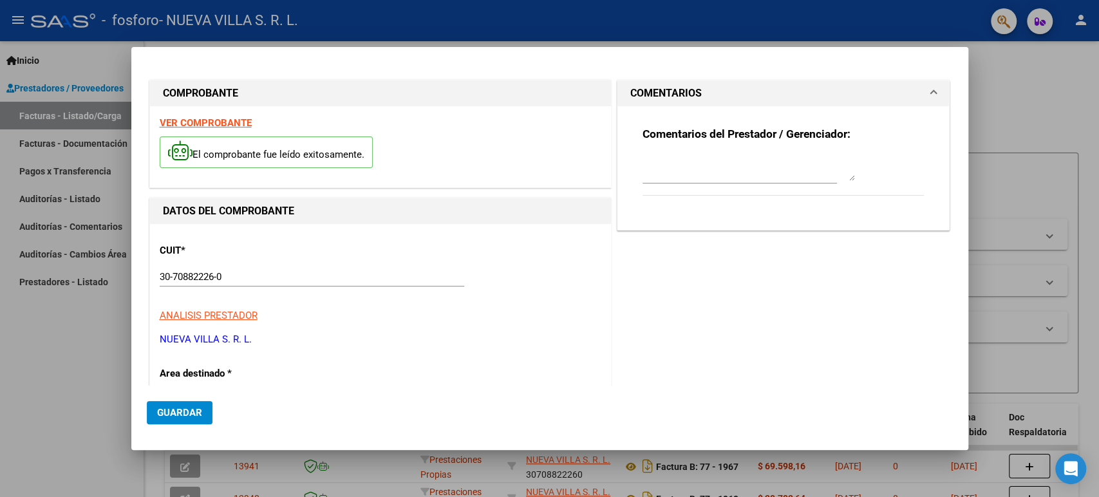
click at [721, 168] on textarea at bounding box center [748, 168] width 212 height 26
paste textarea "Prestaciones [DATE]"
type textarea "Prestaciones [DATE]"
click at [189, 411] on span "Guardar" at bounding box center [179, 413] width 45 height 12
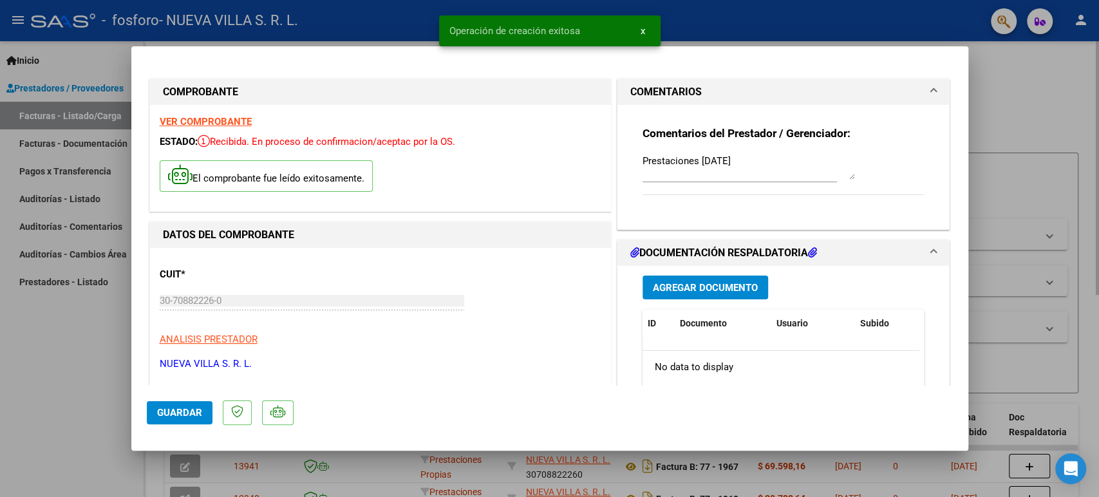
click at [1052, 99] on div at bounding box center [549, 248] width 1099 height 497
type input "$ 0,00"
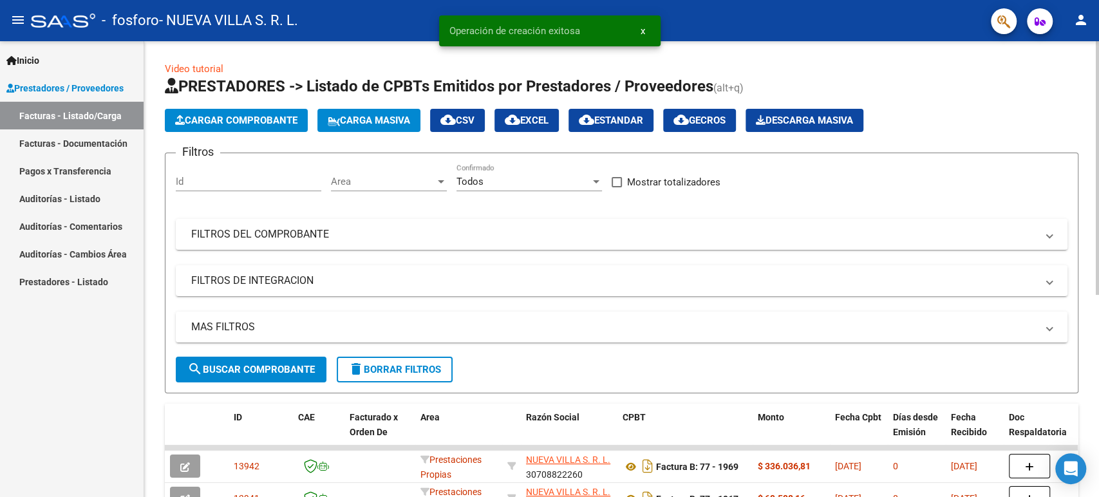
click at [263, 122] on span "Cargar Comprobante" at bounding box center [236, 121] width 122 height 12
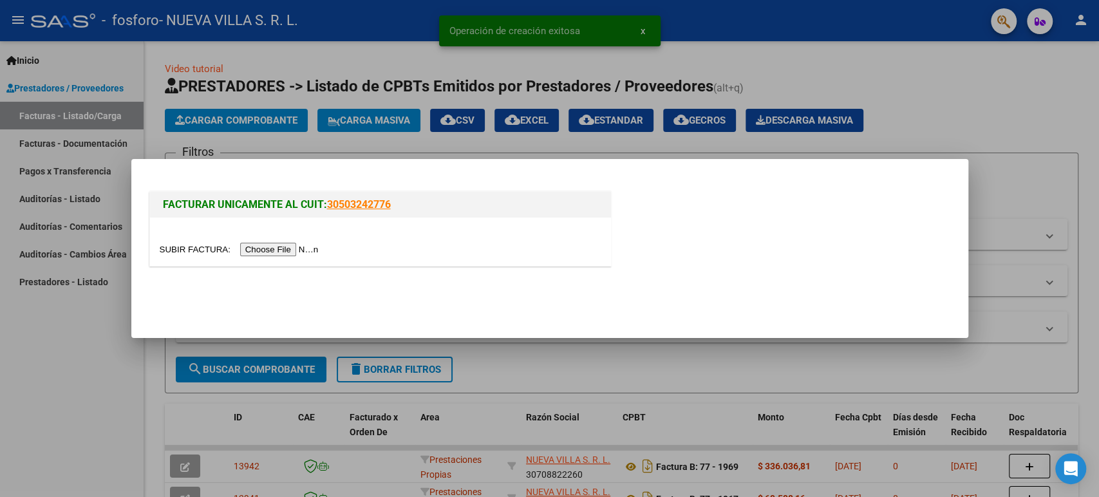
click at [295, 239] on div at bounding box center [380, 242] width 461 height 48
click at [296, 246] on input "file" at bounding box center [241, 250] width 163 height 14
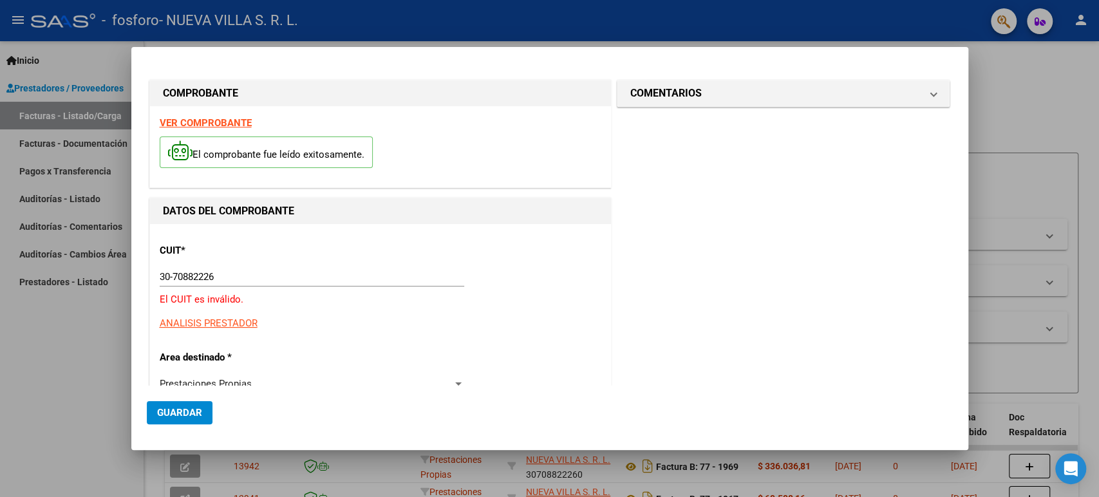
click at [221, 275] on input "30-70882226" at bounding box center [312, 277] width 304 height 12
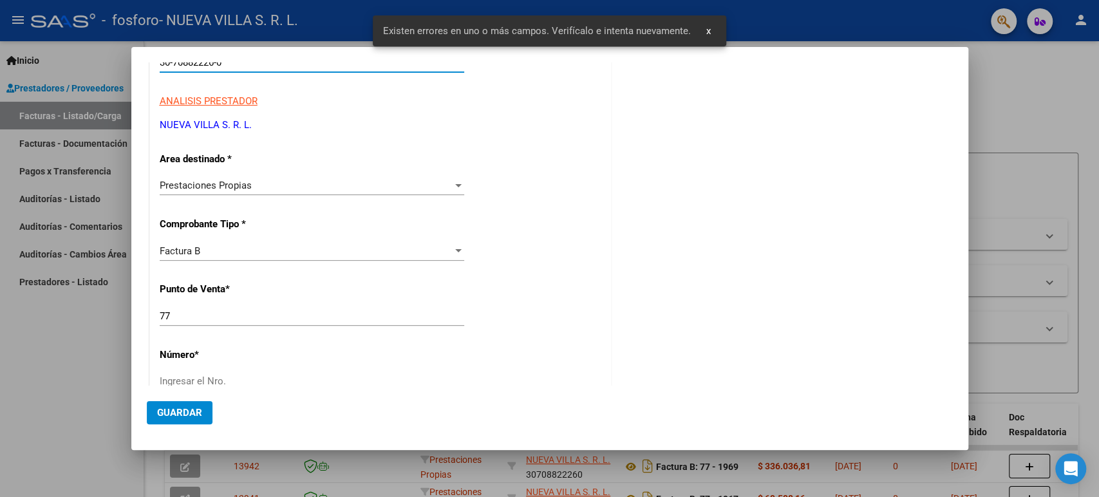
scroll to position [286, 0]
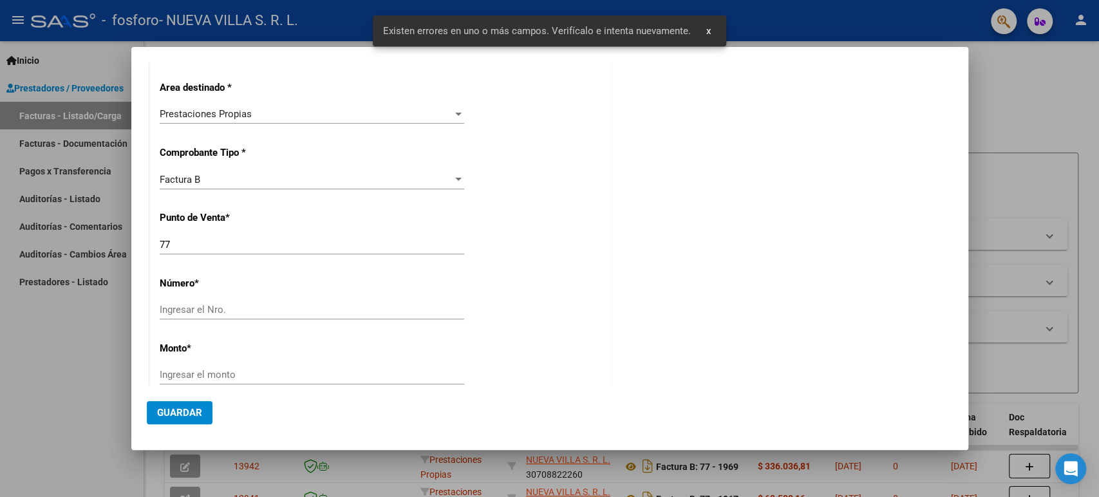
type input "30-70882226-0"
click at [194, 310] on input "Ingresar el Nro." at bounding box center [312, 310] width 304 height 12
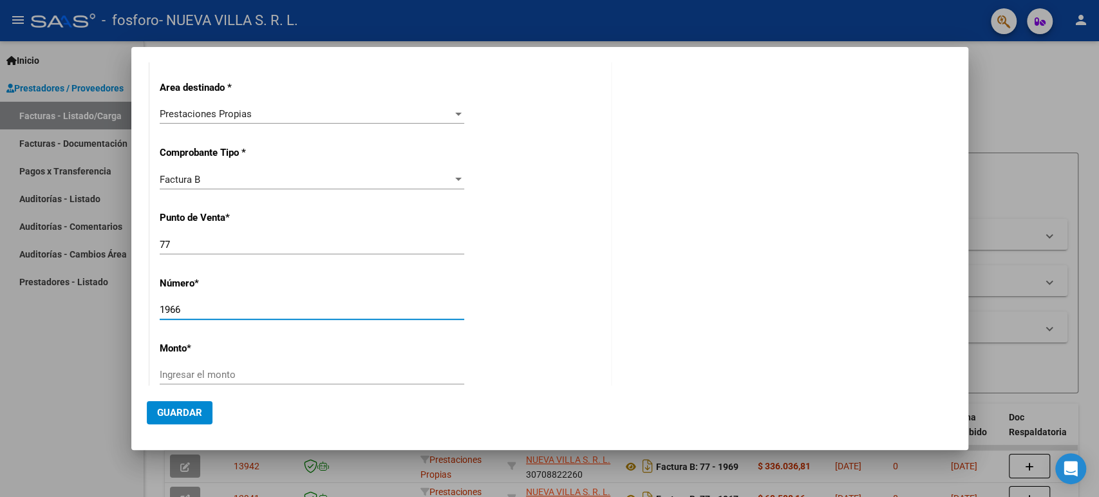
type input "1966"
click at [238, 365] on div "Ingresar el monto" at bounding box center [312, 374] width 304 height 19
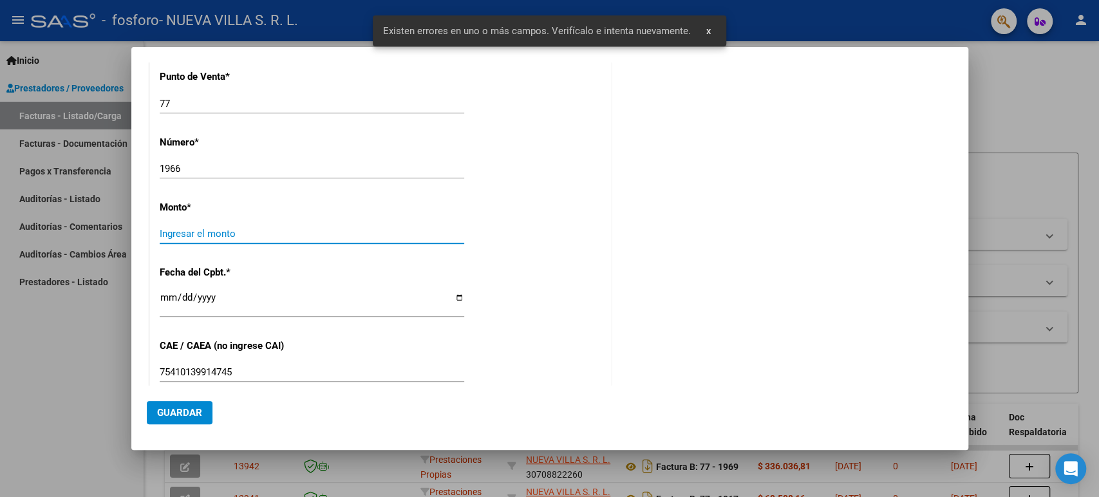
scroll to position [430, 0]
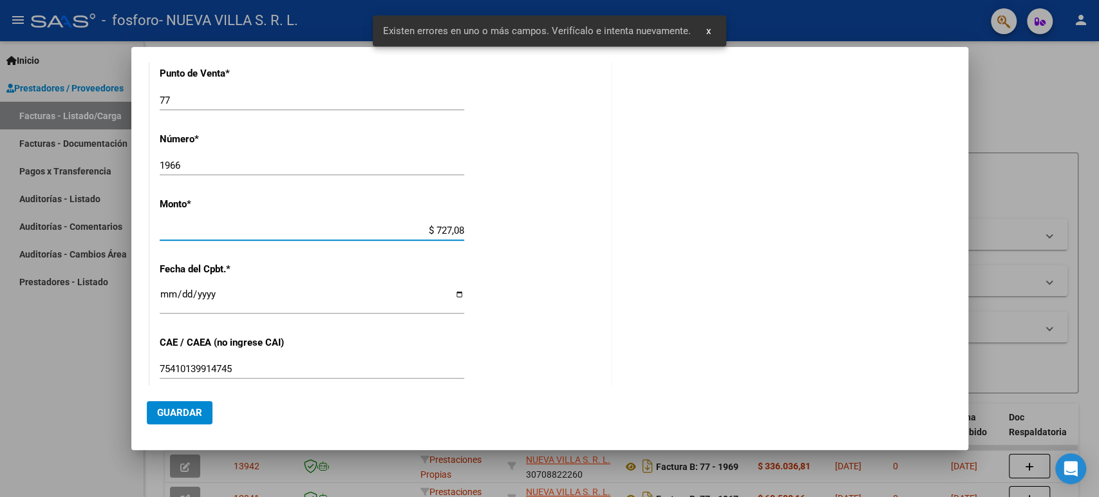
type input "$ 7.270,81"
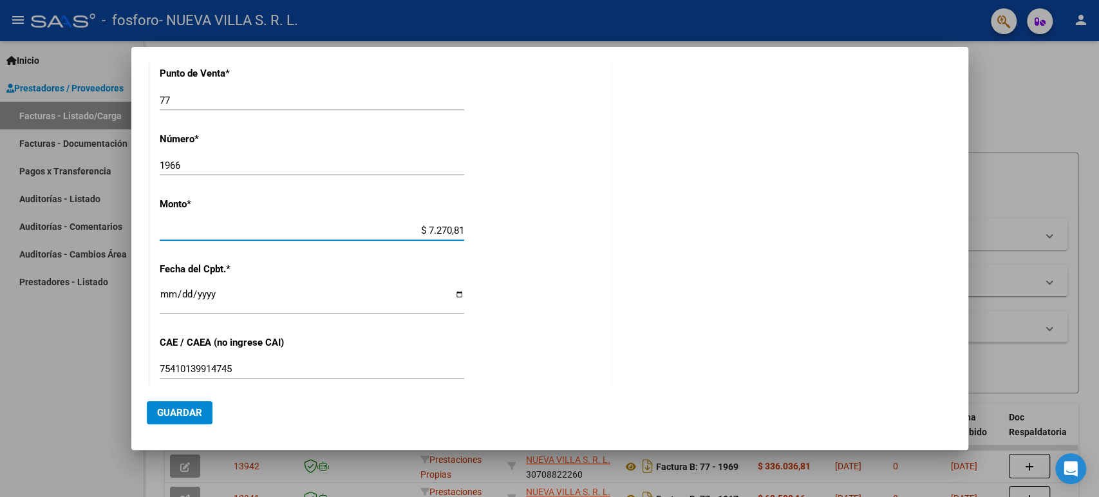
click at [167, 295] on input "Ingresar la fecha" at bounding box center [312, 299] width 304 height 21
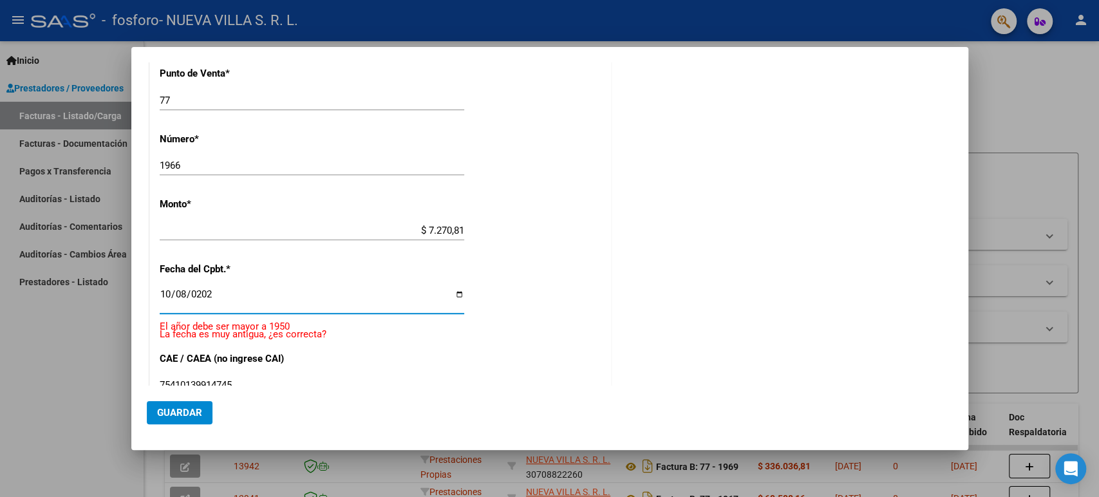
type input "[DATE]"
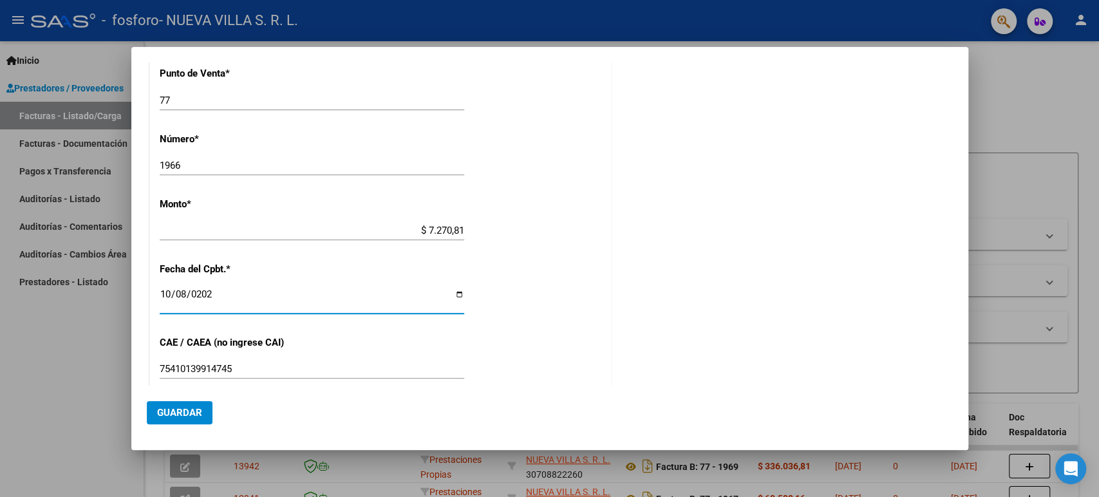
scroll to position [0, 0]
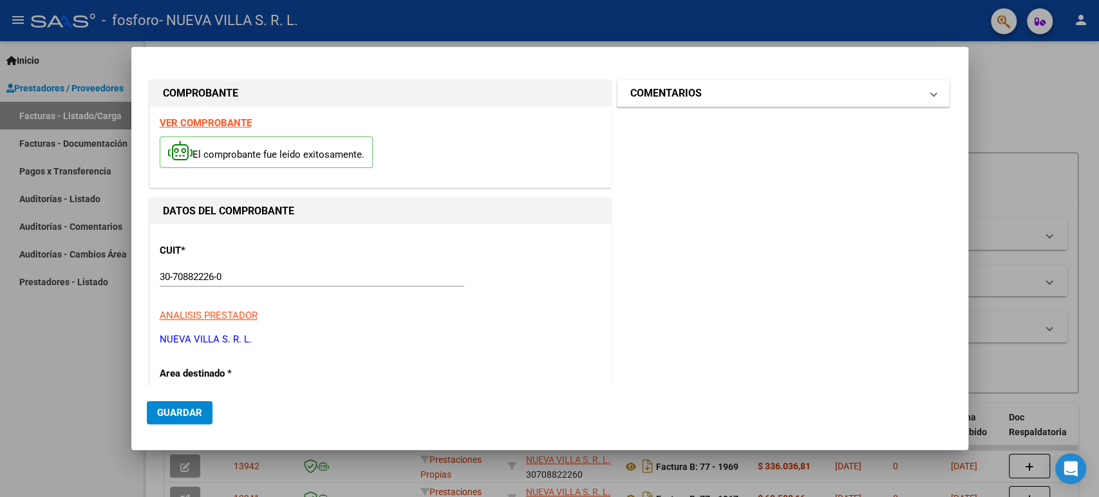
click at [846, 95] on mat-panel-title "COMENTARIOS" at bounding box center [775, 93] width 291 height 15
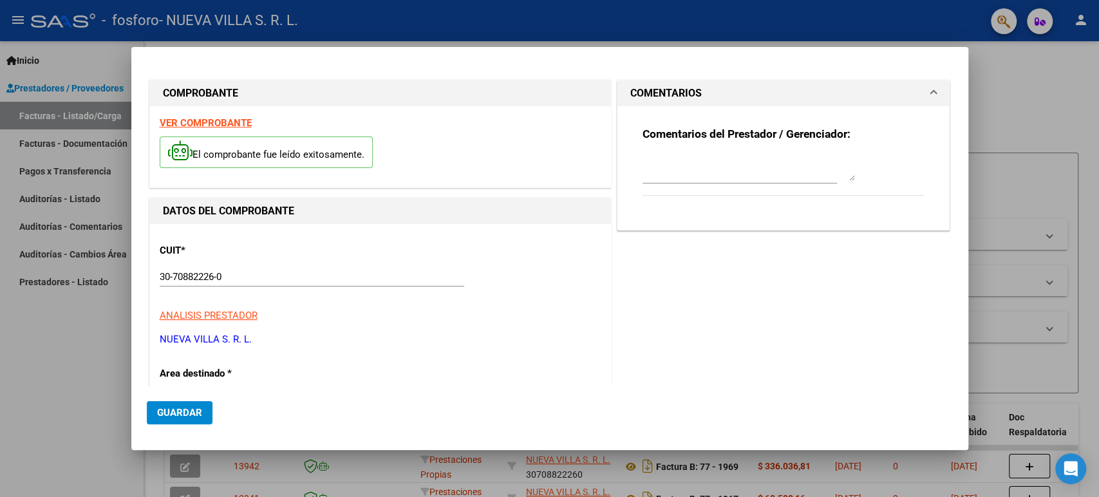
click at [679, 169] on textarea at bounding box center [748, 168] width 212 height 26
paste textarea "Prestaciones [DATE]"
type textarea "Prestaciones [DATE]"
click at [185, 407] on span "Guardar" at bounding box center [179, 413] width 45 height 12
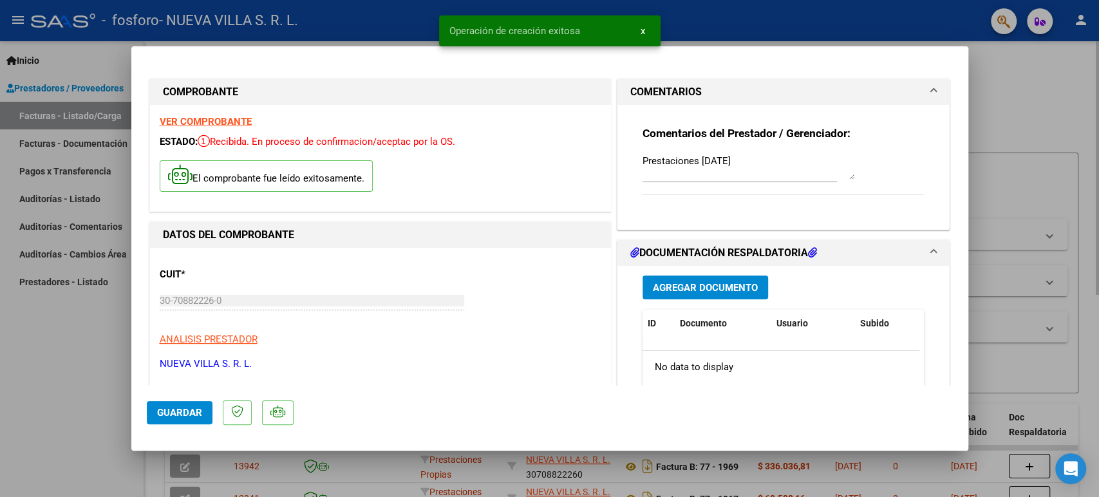
click at [1011, 109] on div at bounding box center [549, 248] width 1099 height 497
type input "$ 0,00"
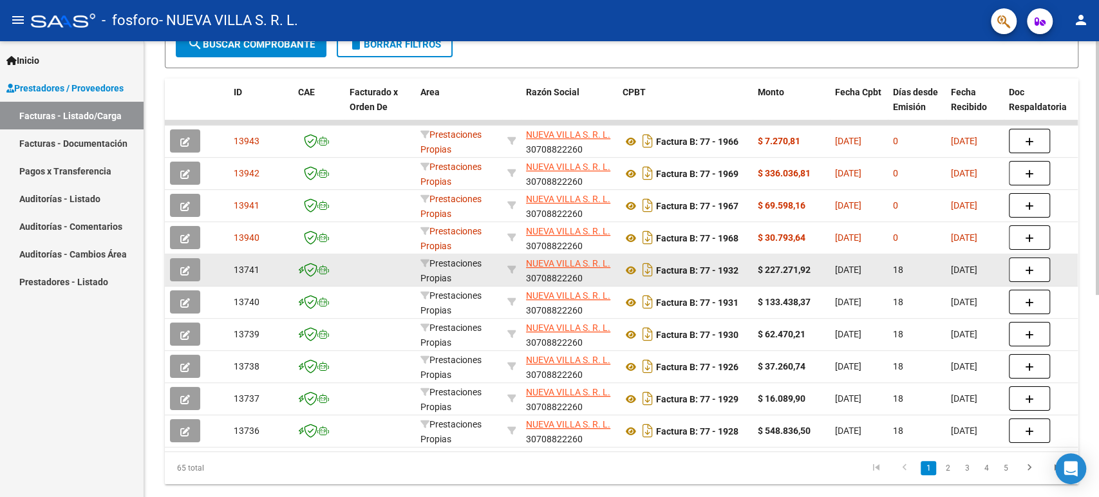
scroll to position [363, 0]
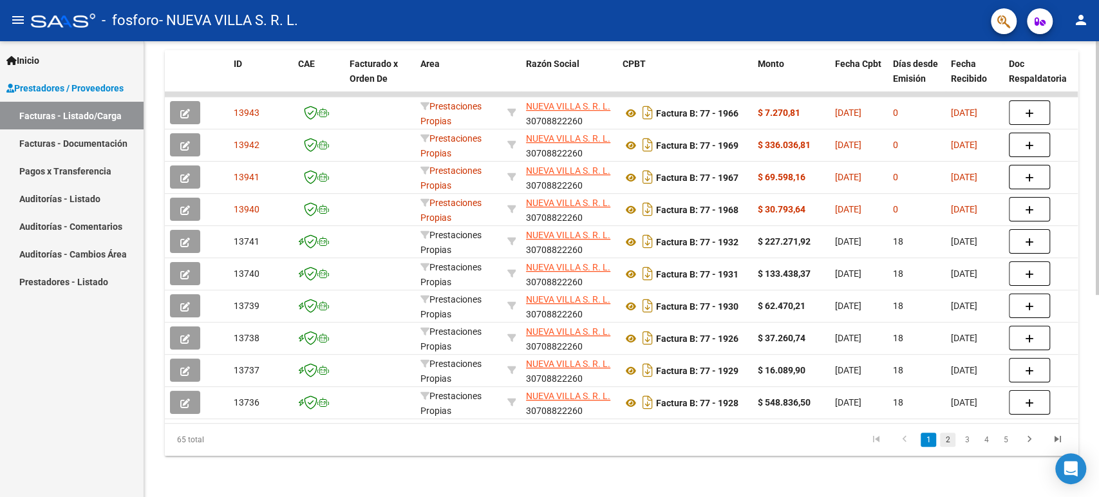
click at [947, 441] on link "2" at bounding box center [947, 439] width 15 height 14
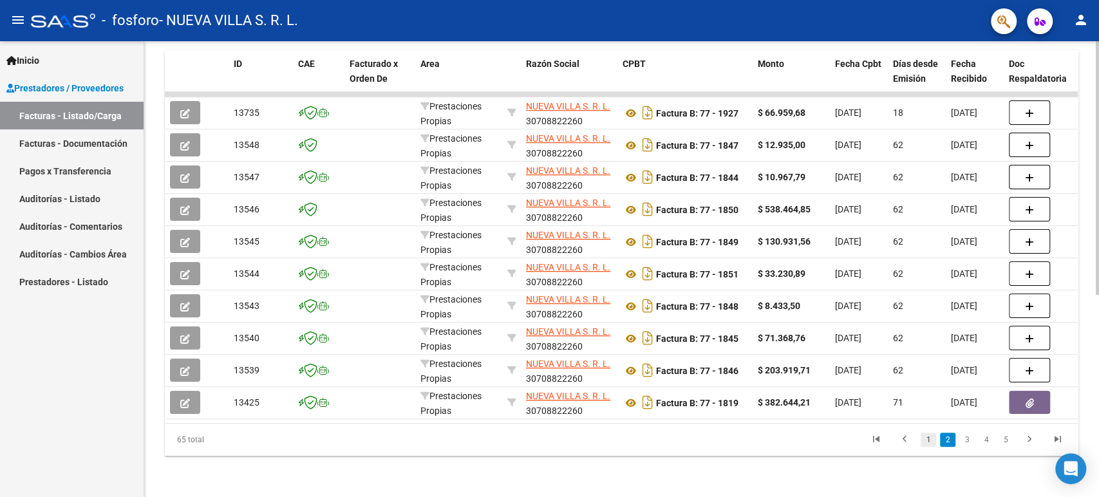
click at [927, 440] on link "1" at bounding box center [927, 439] width 15 height 14
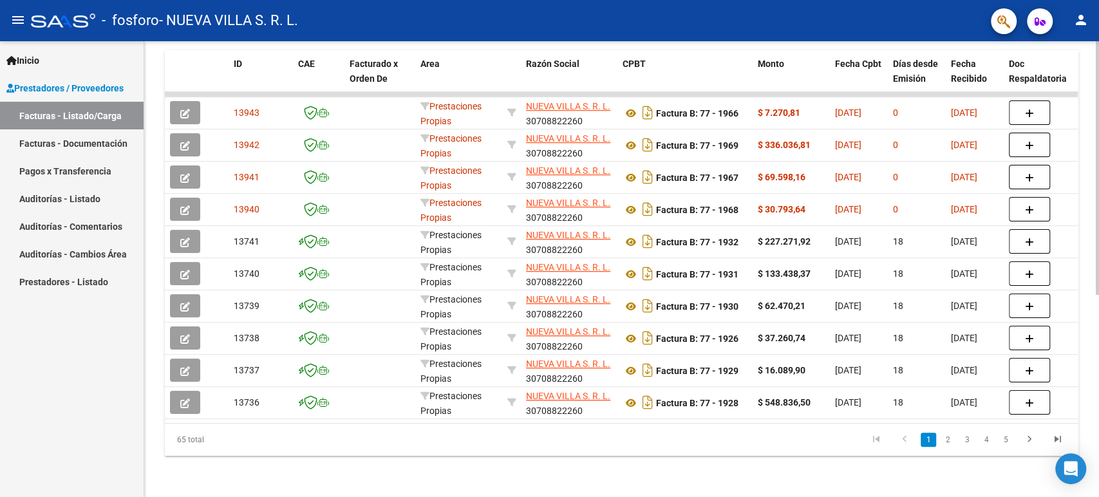
click at [808, 473] on div "Video tutorial PRESTADORES -> Listado de CPBTs Emitidos por Prestadores / Prove…" at bounding box center [621, 92] width 954 height 809
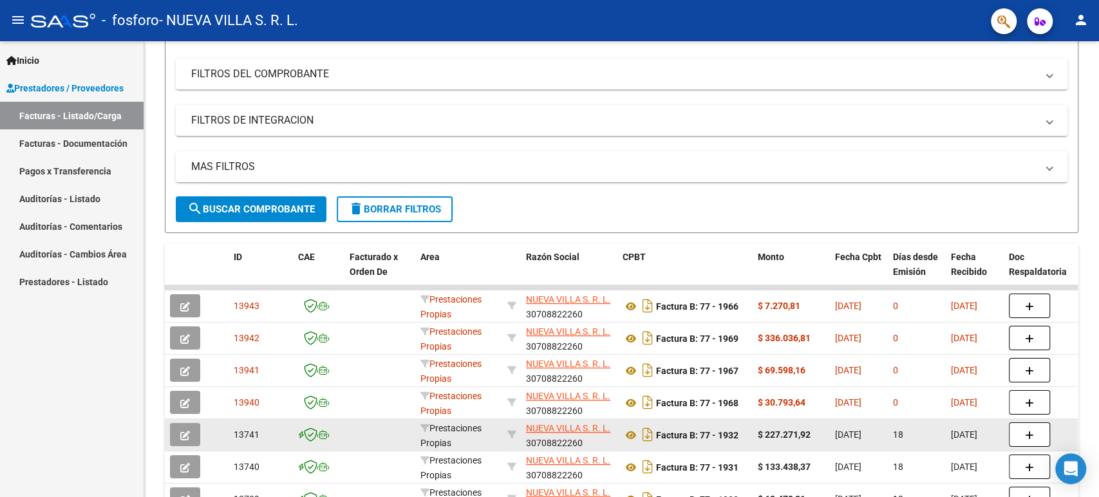
scroll to position [0, 0]
